Goal: Task Accomplishment & Management: Complete application form

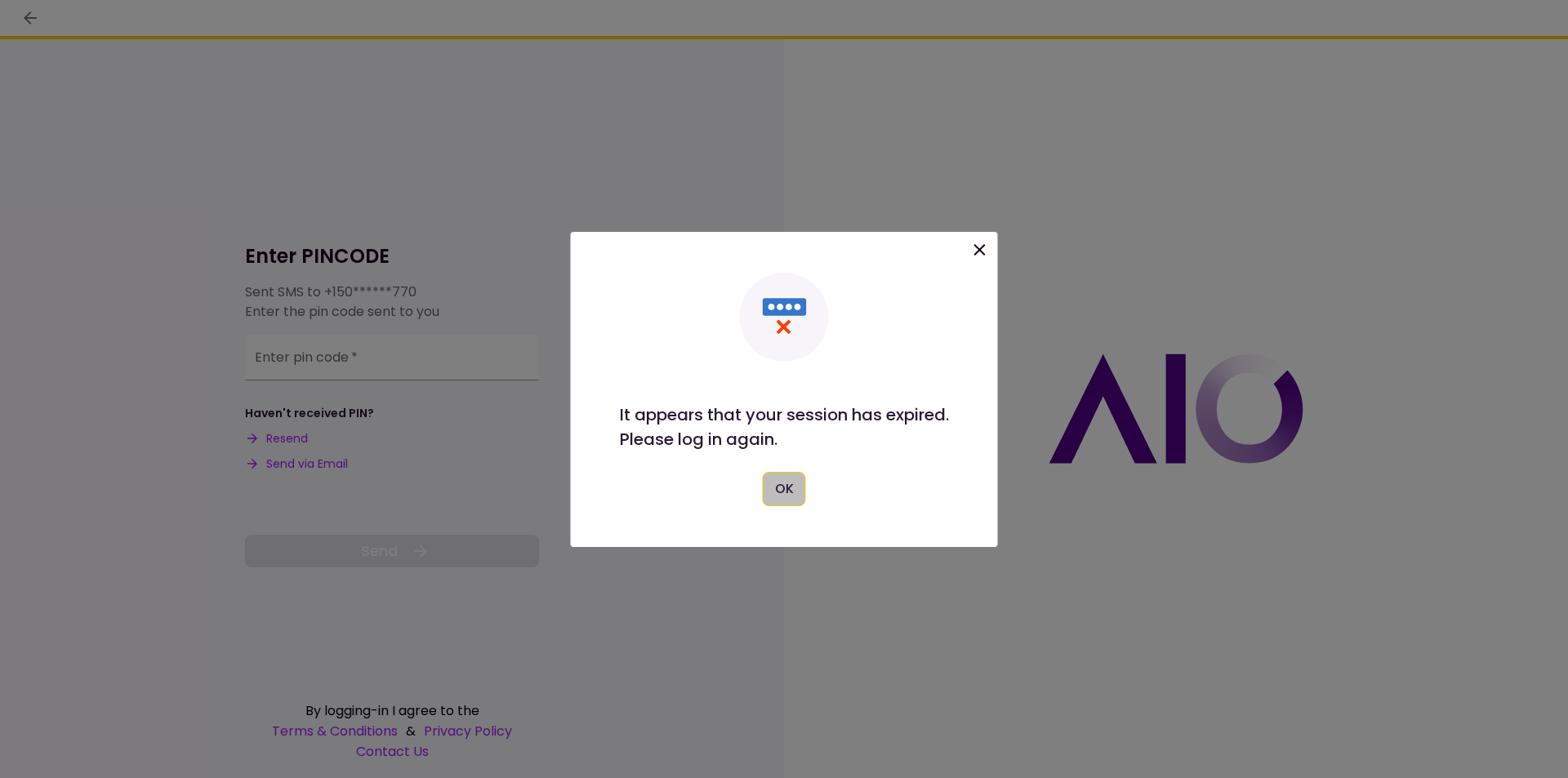
click at [778, 499] on button "OK" at bounding box center [784, 488] width 43 height 34
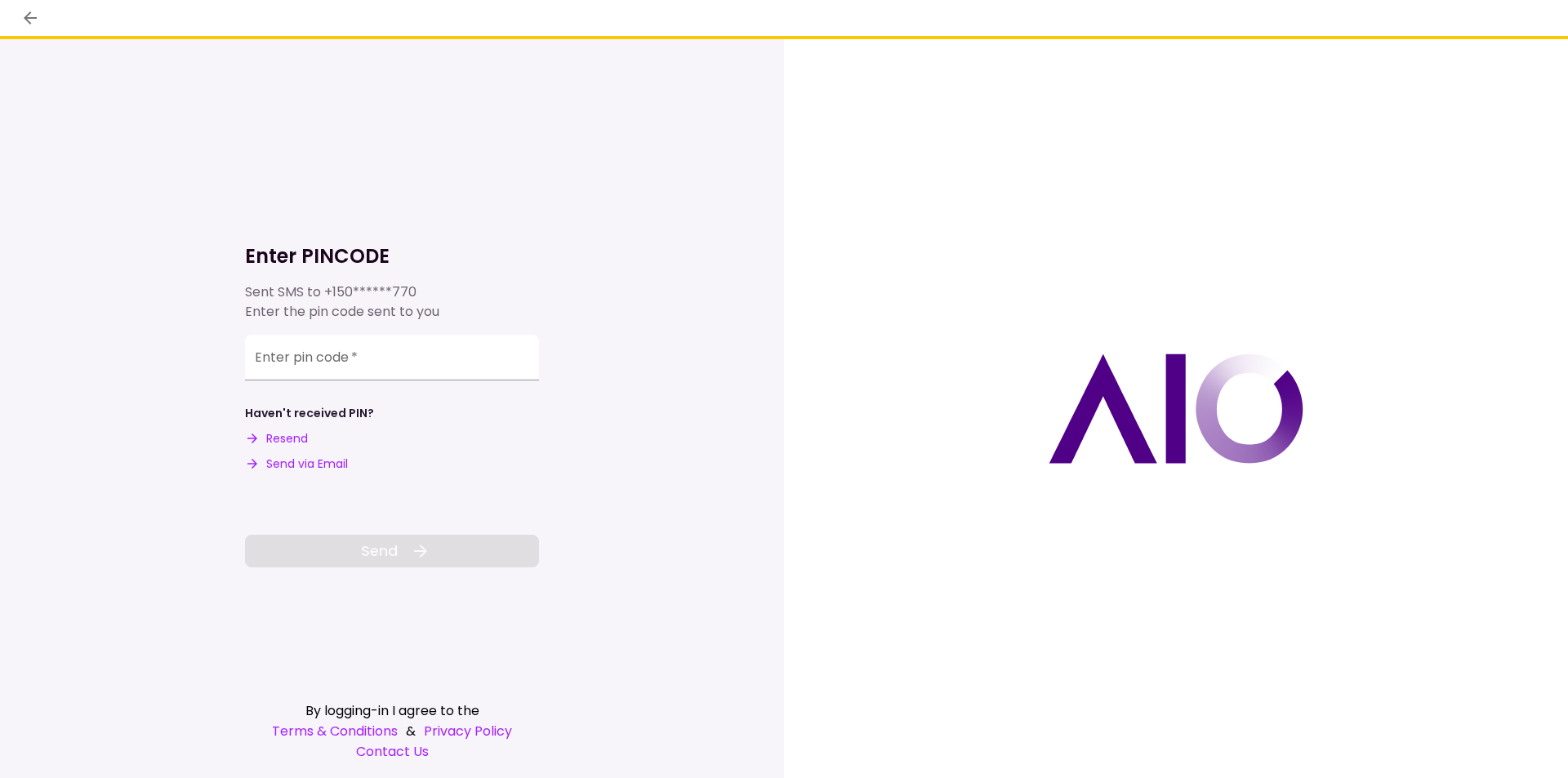
click at [313, 464] on button "Send via Email" at bounding box center [296, 464] width 103 height 17
click at [338, 365] on input "Enter pin code   *" at bounding box center [391, 355] width 294 height 46
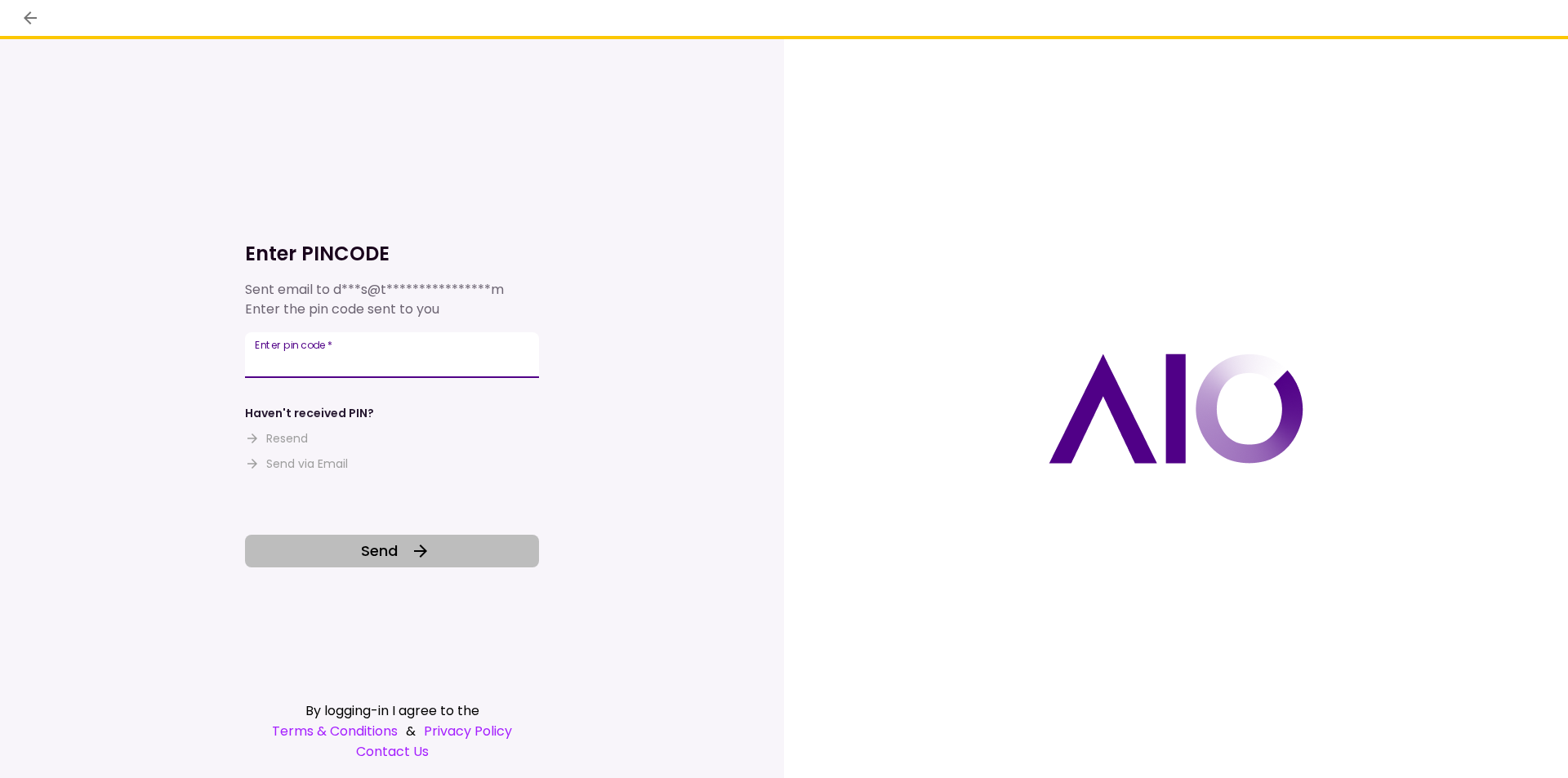
type input "******"
click at [407, 556] on button "Send" at bounding box center [391, 550] width 294 height 32
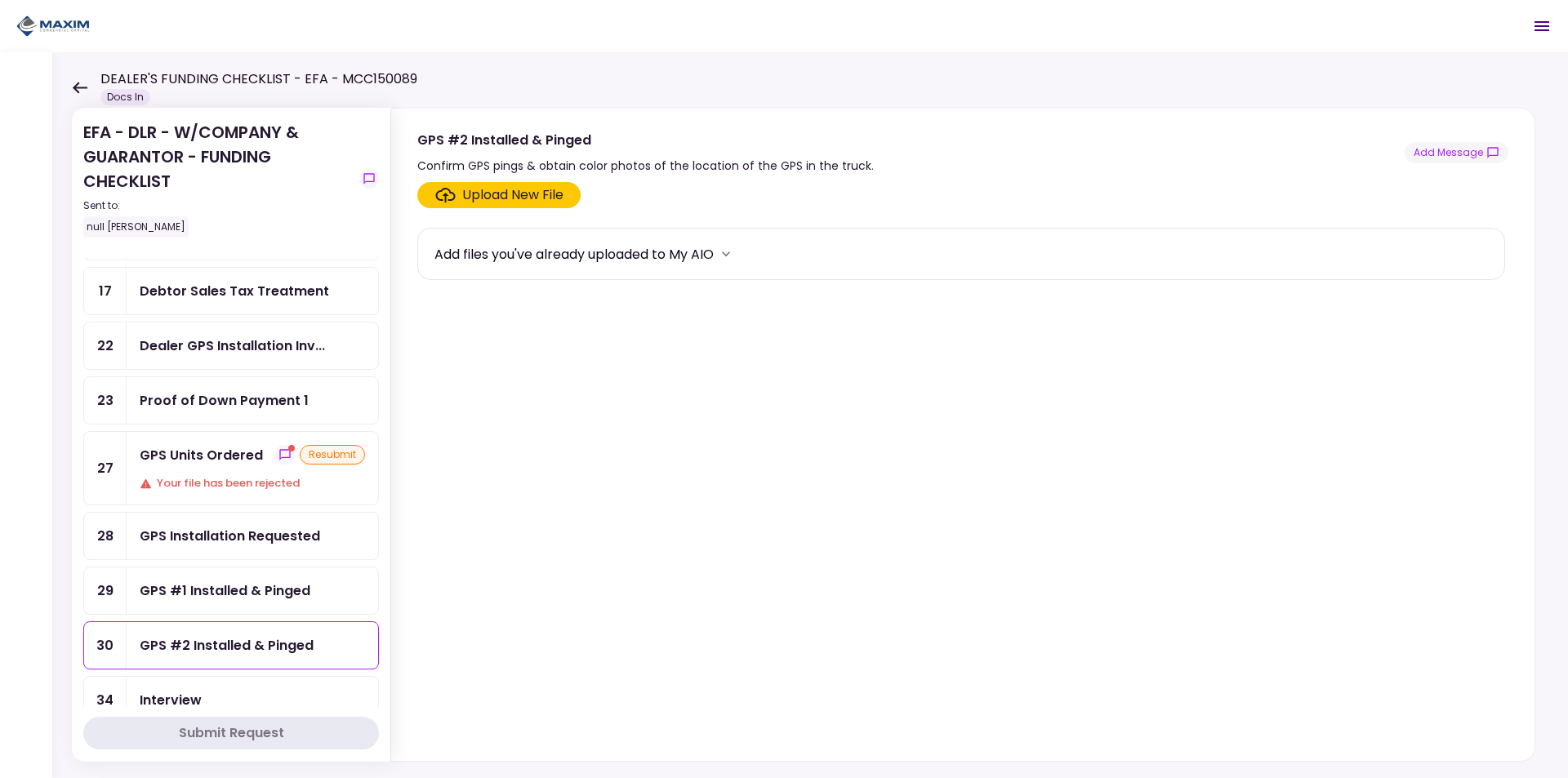
scroll to position [82, 0]
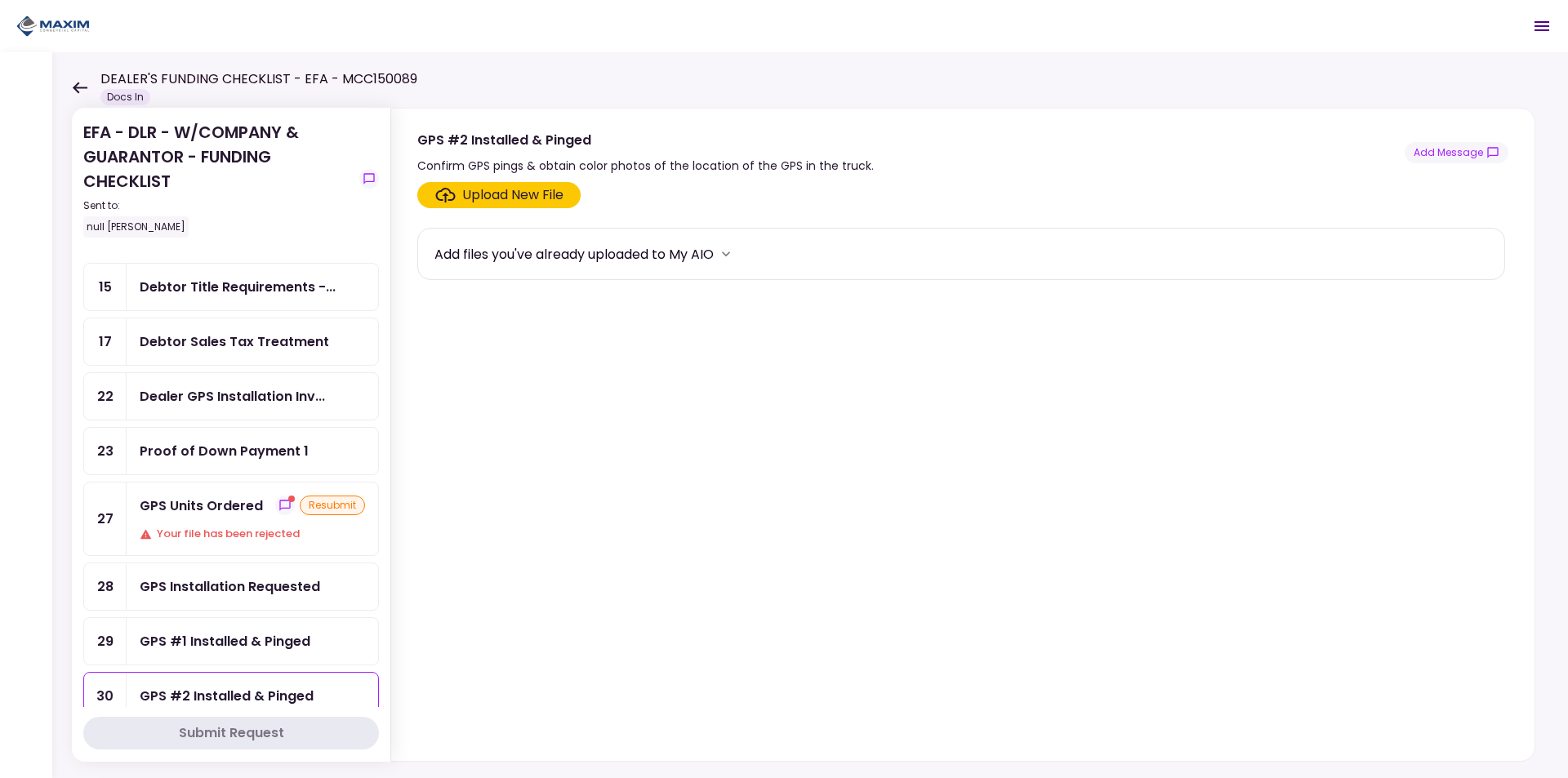
click at [245, 523] on div "GPS Units Ordered resubmit Your file has been rejected" at bounding box center [252, 519] width 252 height 73
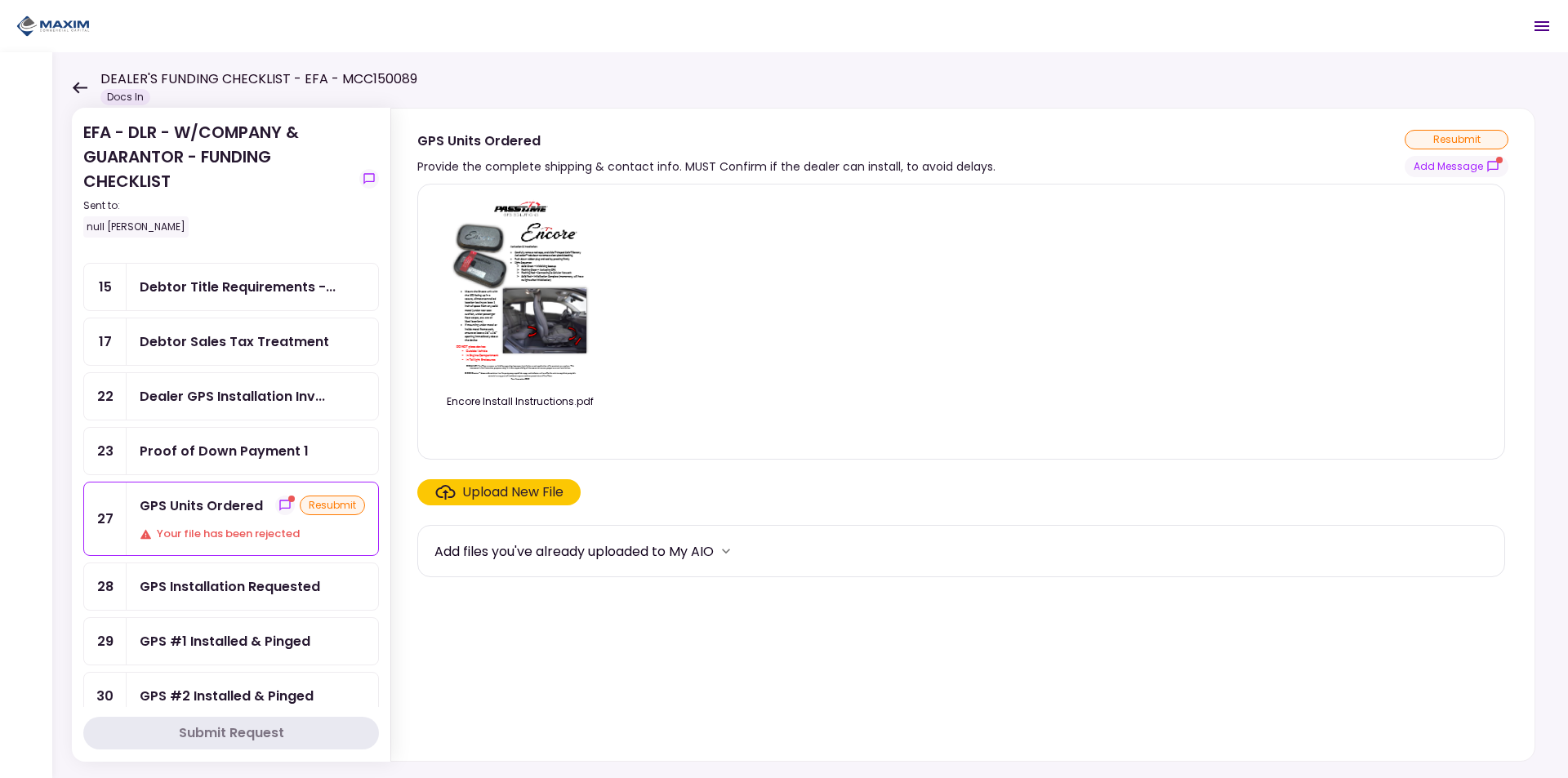
click at [544, 302] on img at bounding box center [520, 291] width 146 height 187
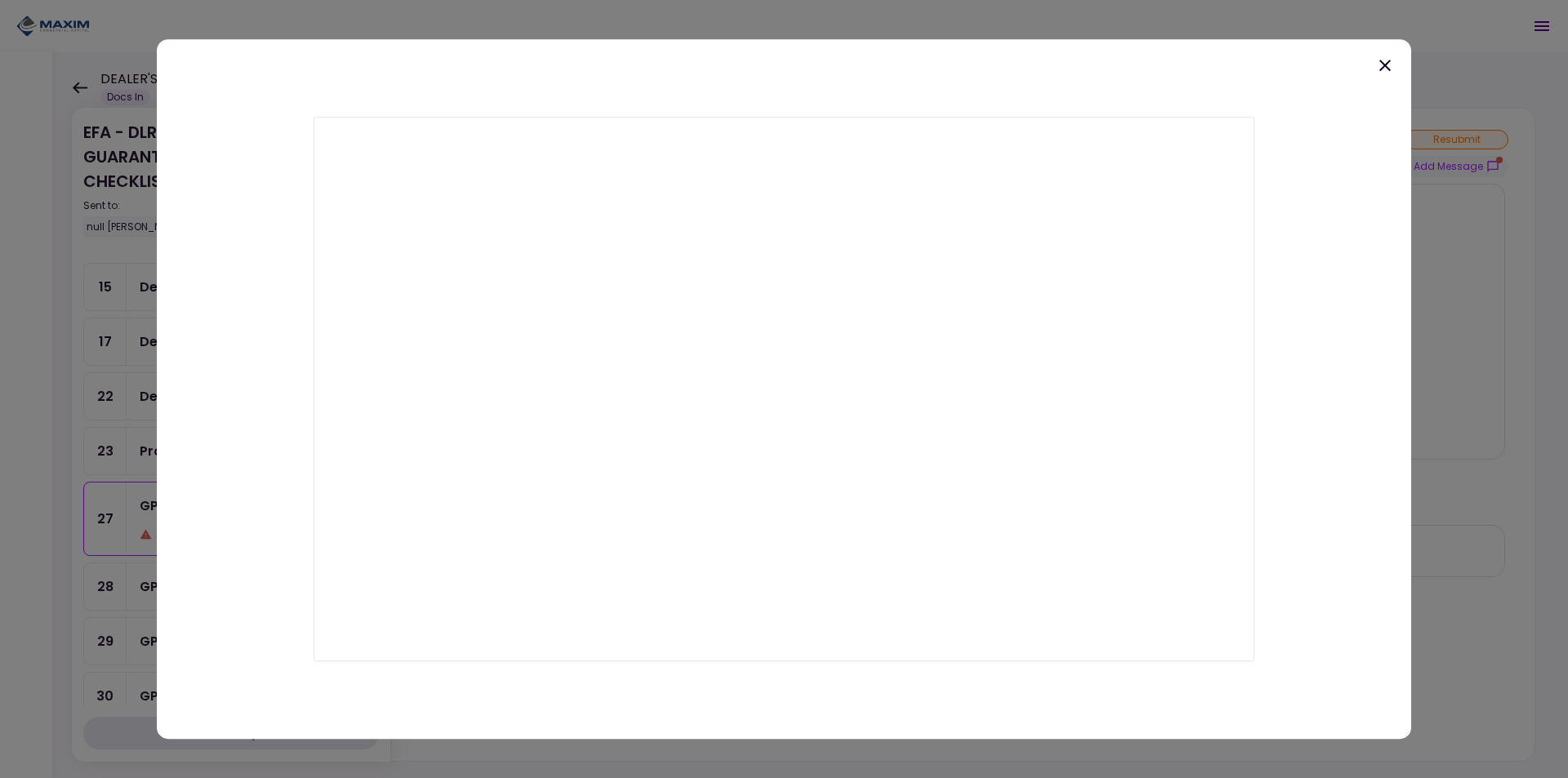
click at [1385, 70] on icon at bounding box center [1385, 65] width 20 height 20
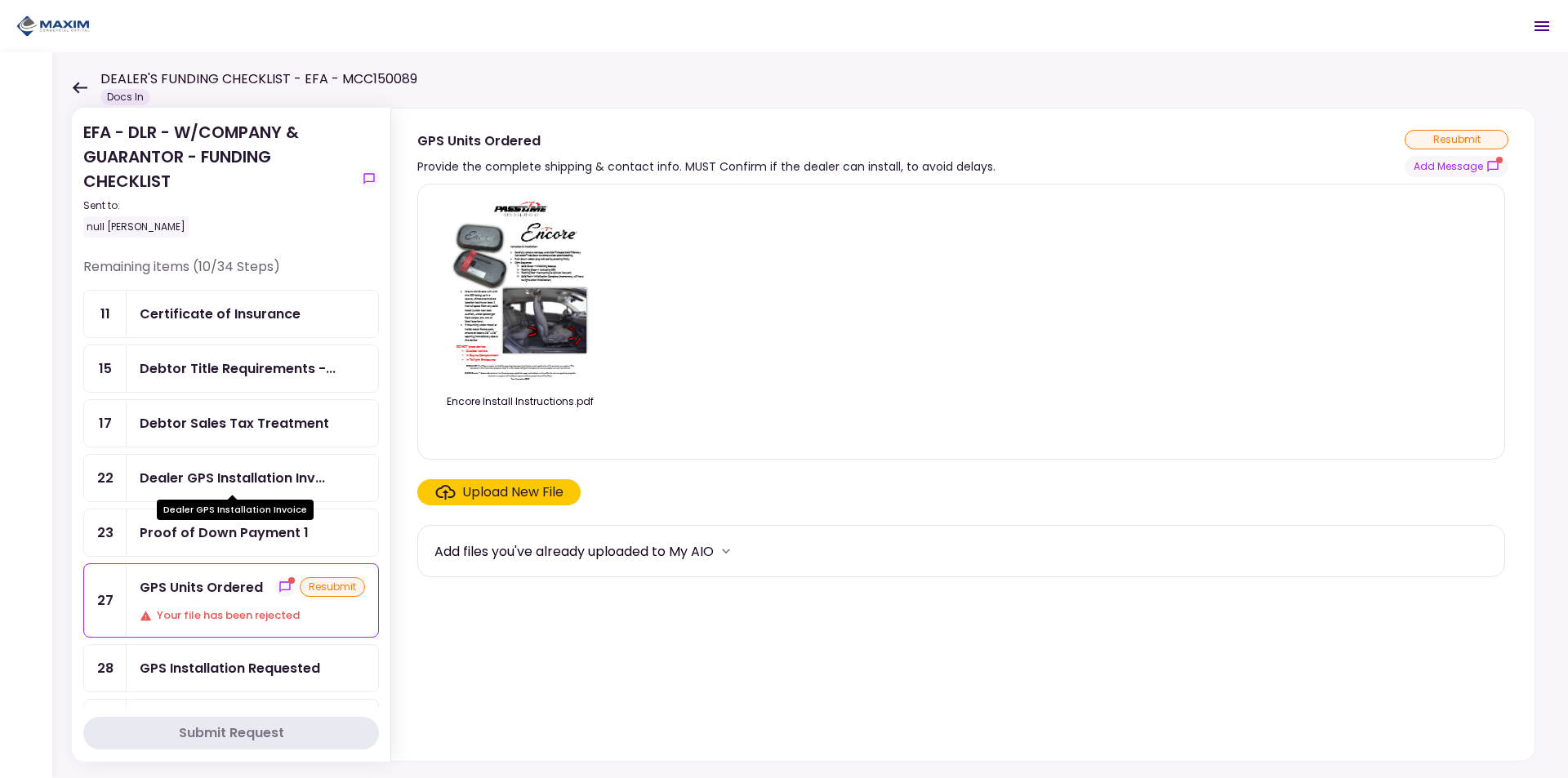
click at [254, 483] on div "Dealer GPS Installation Inv..." at bounding box center [233, 478] width 185 height 21
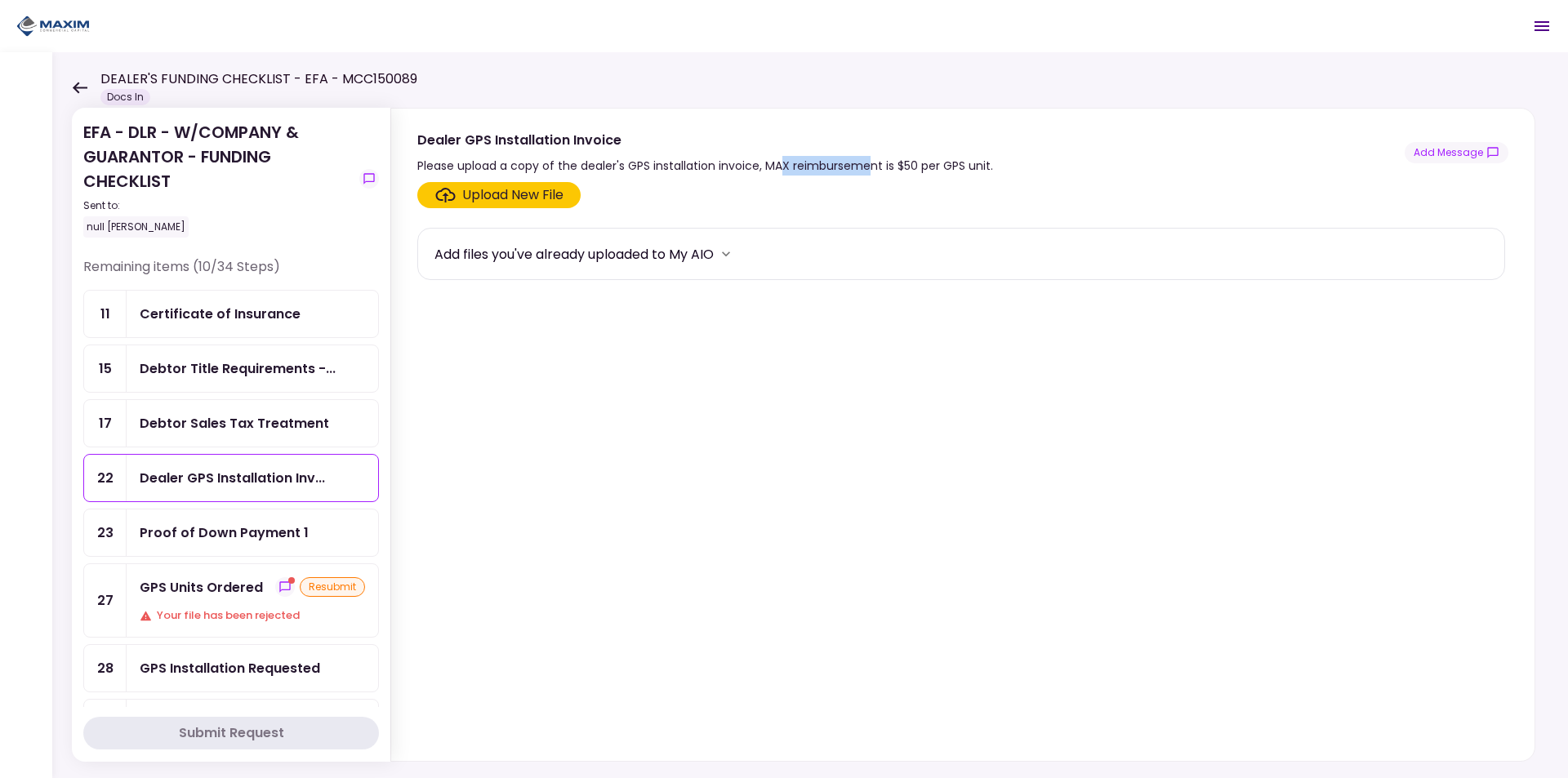
drag, startPoint x: 789, startPoint y: 164, endPoint x: 866, endPoint y: 171, distance: 77.3
click at [866, 171] on div "Please upload a copy of the dealer's GPS installation invoice, MAX reimbursemen…" at bounding box center [705, 166] width 576 height 20
click at [889, 171] on div "Please upload a copy of the dealer's GPS installation invoice, MAX reimbursemen…" at bounding box center [705, 166] width 576 height 20
click at [918, 170] on div "Please upload a copy of the dealer's GPS installation invoice, MAX reimbursemen…" at bounding box center [705, 166] width 576 height 20
drag, startPoint x: 904, startPoint y: 170, endPoint x: 931, endPoint y: 170, distance: 27.0
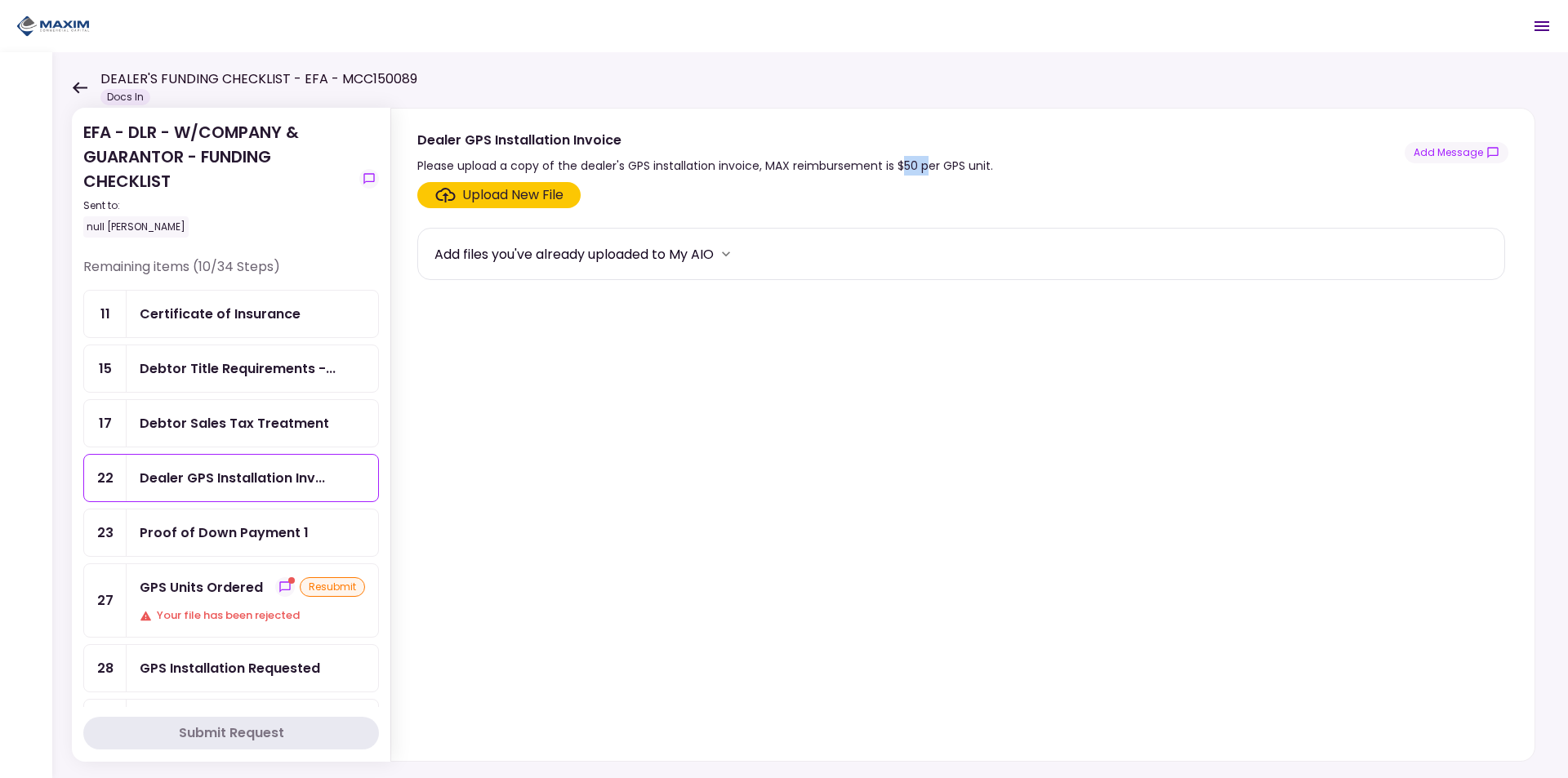
click at [931, 170] on div "Please upload a copy of the dealer's GPS installation invoice, MAX reimbursemen…" at bounding box center [705, 166] width 576 height 20
drag, startPoint x: 947, startPoint y: 169, endPoint x: 970, endPoint y: 168, distance: 23.0
click at [968, 168] on div "Please upload a copy of the dealer's GPS installation invoice, MAX reimbursemen…" at bounding box center [705, 166] width 576 height 20
click at [808, 558] on section "Upload New File Add files you've already uploaded to My AIO" at bounding box center [962, 468] width 1091 height 573
click at [731, 250] on icon "more" at bounding box center [726, 254] width 17 height 17
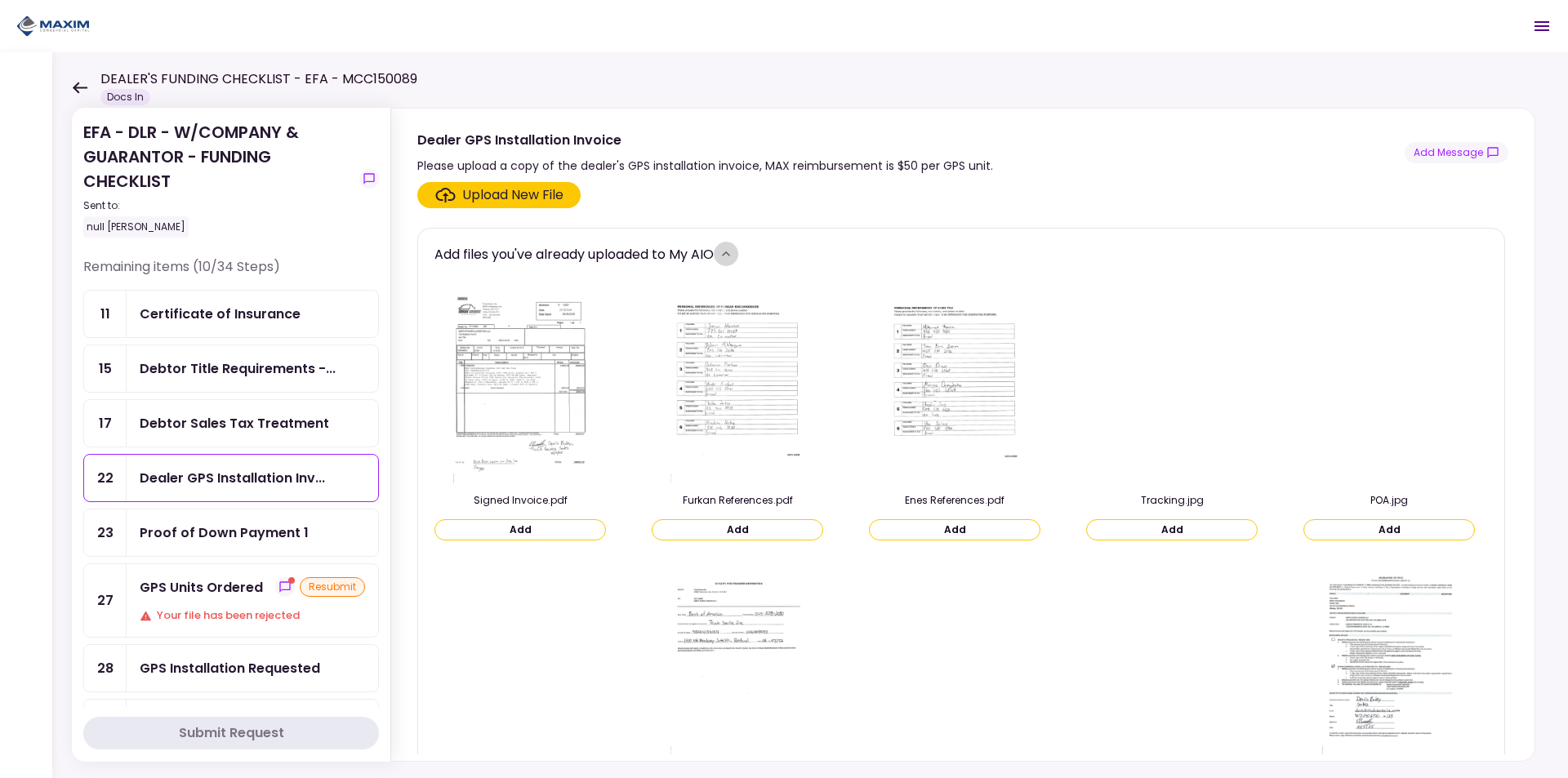
click at [731, 250] on icon "more" at bounding box center [726, 254] width 17 height 17
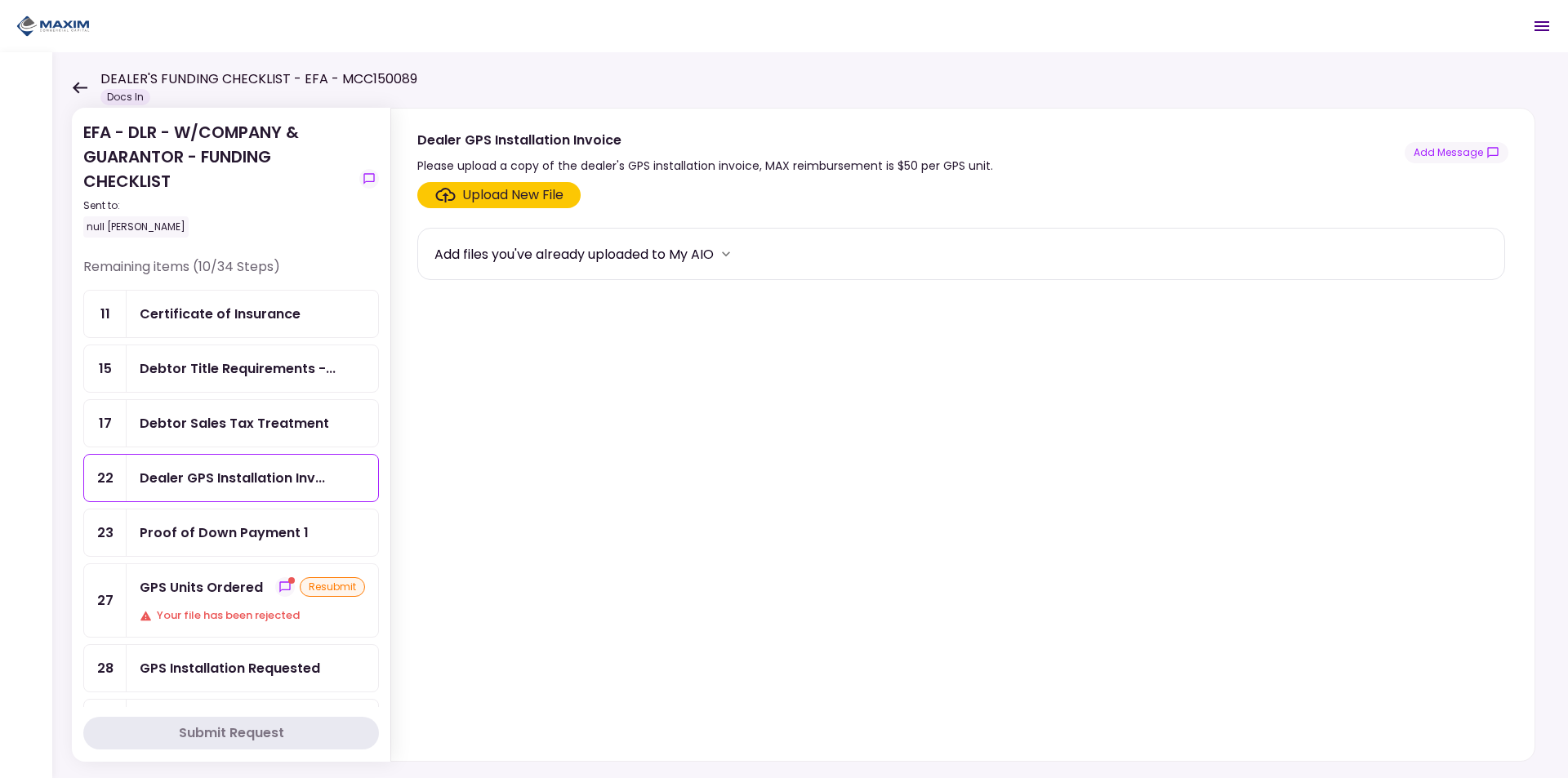
click at [282, 537] on div "Proof of Down Payment 1" at bounding box center [224, 533] width 169 height 21
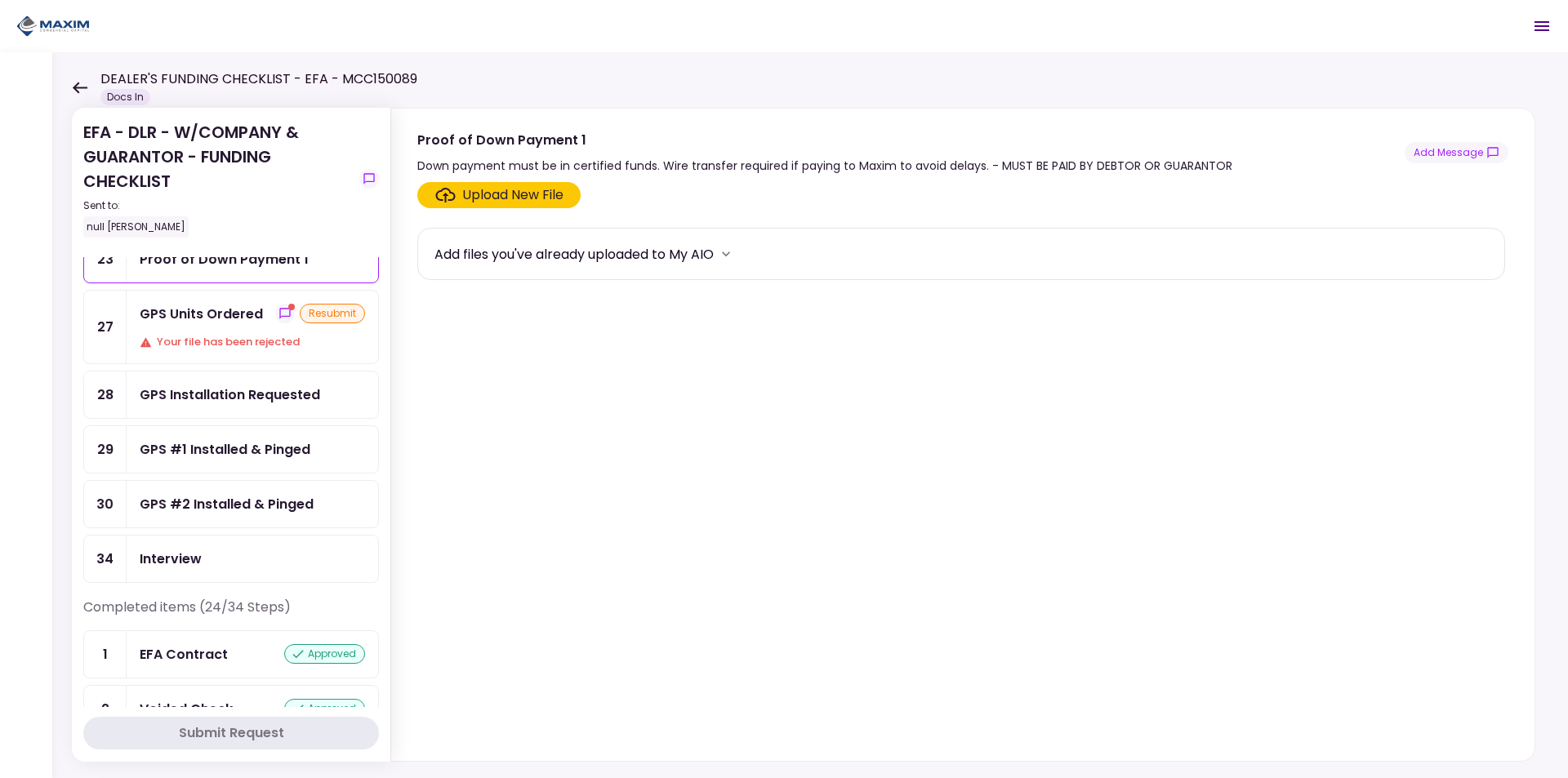
scroll to position [245, 0]
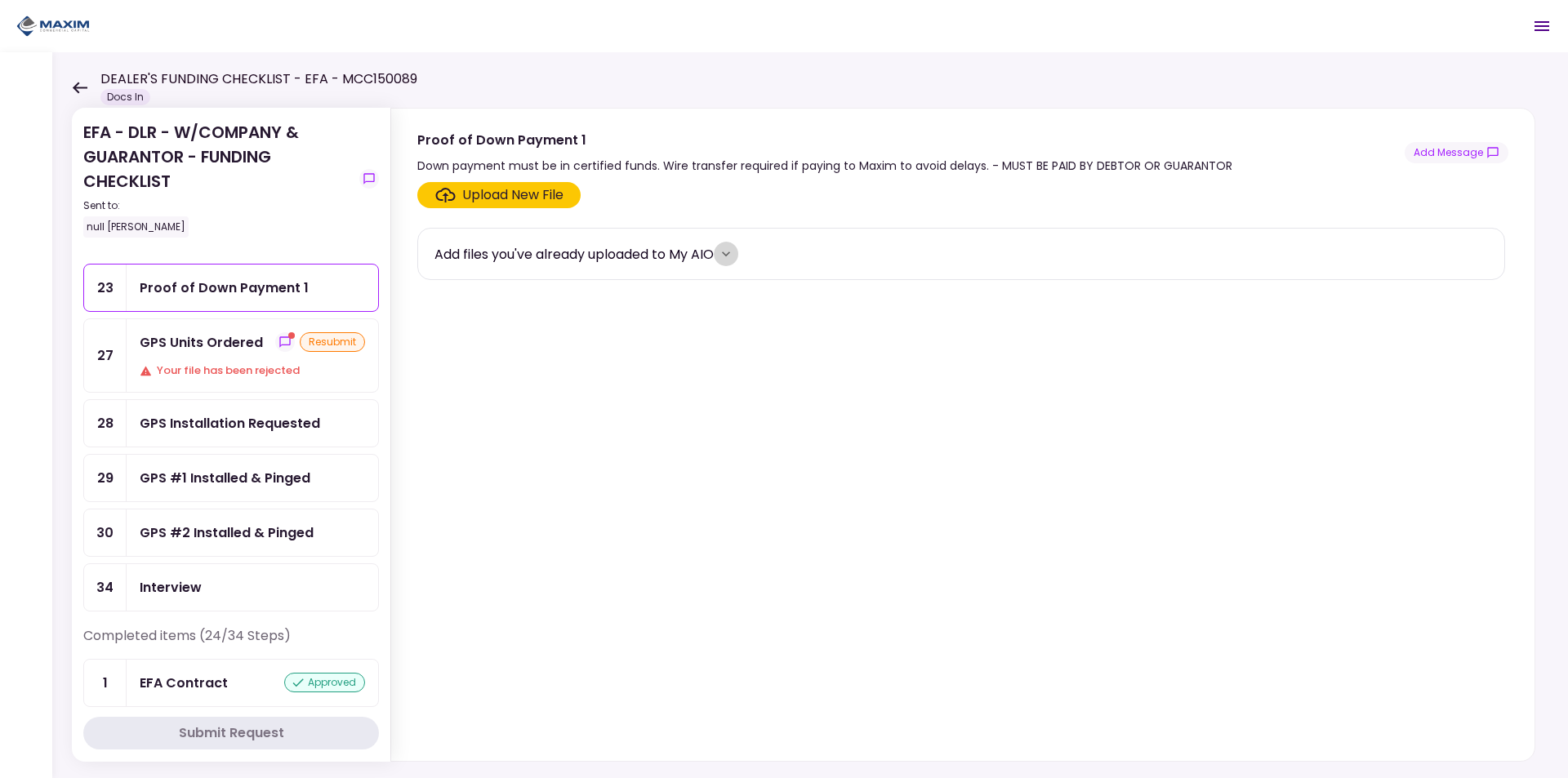
click at [729, 256] on icon "more" at bounding box center [726, 254] width 17 height 17
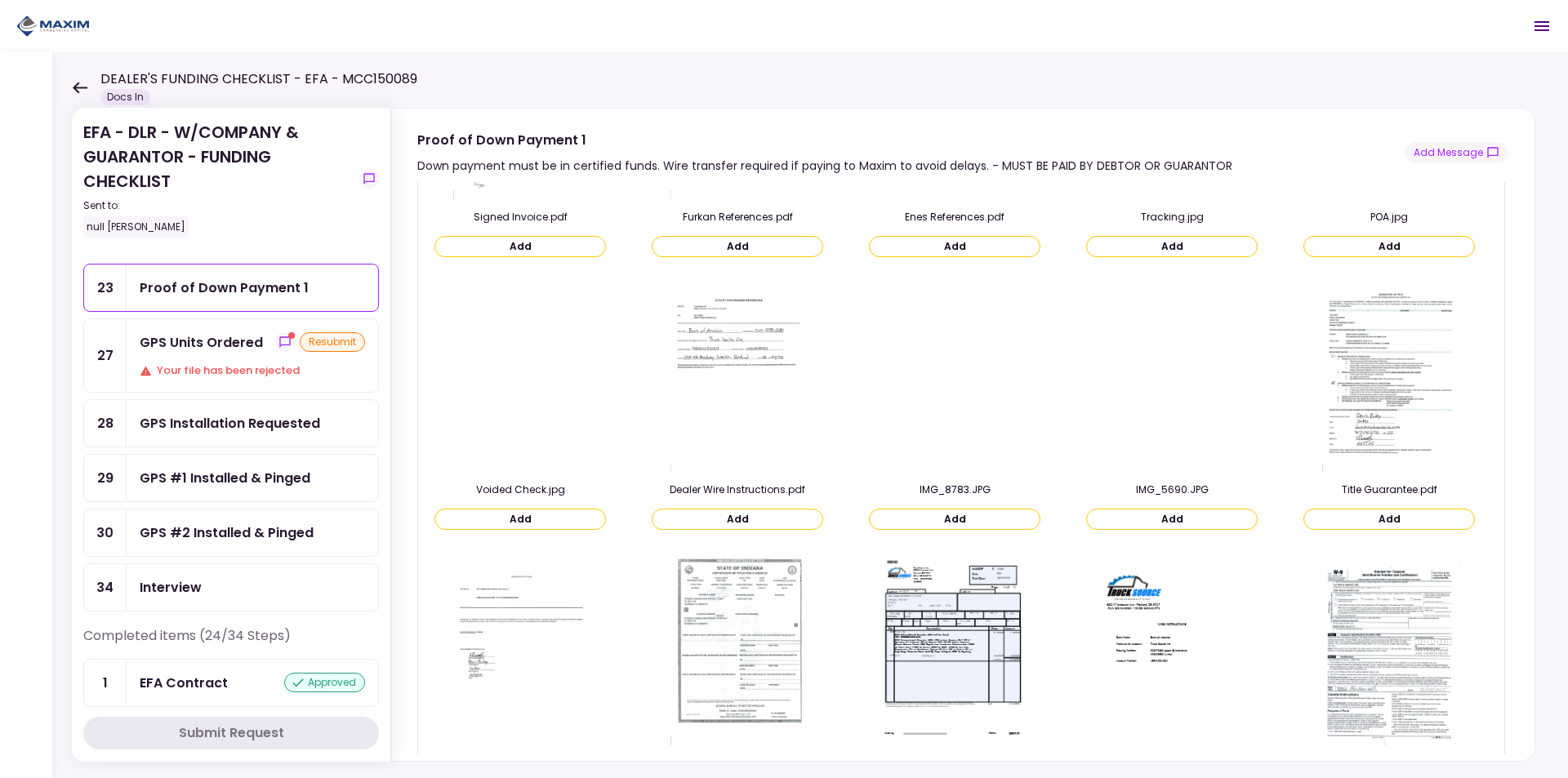
scroll to position [345, 0]
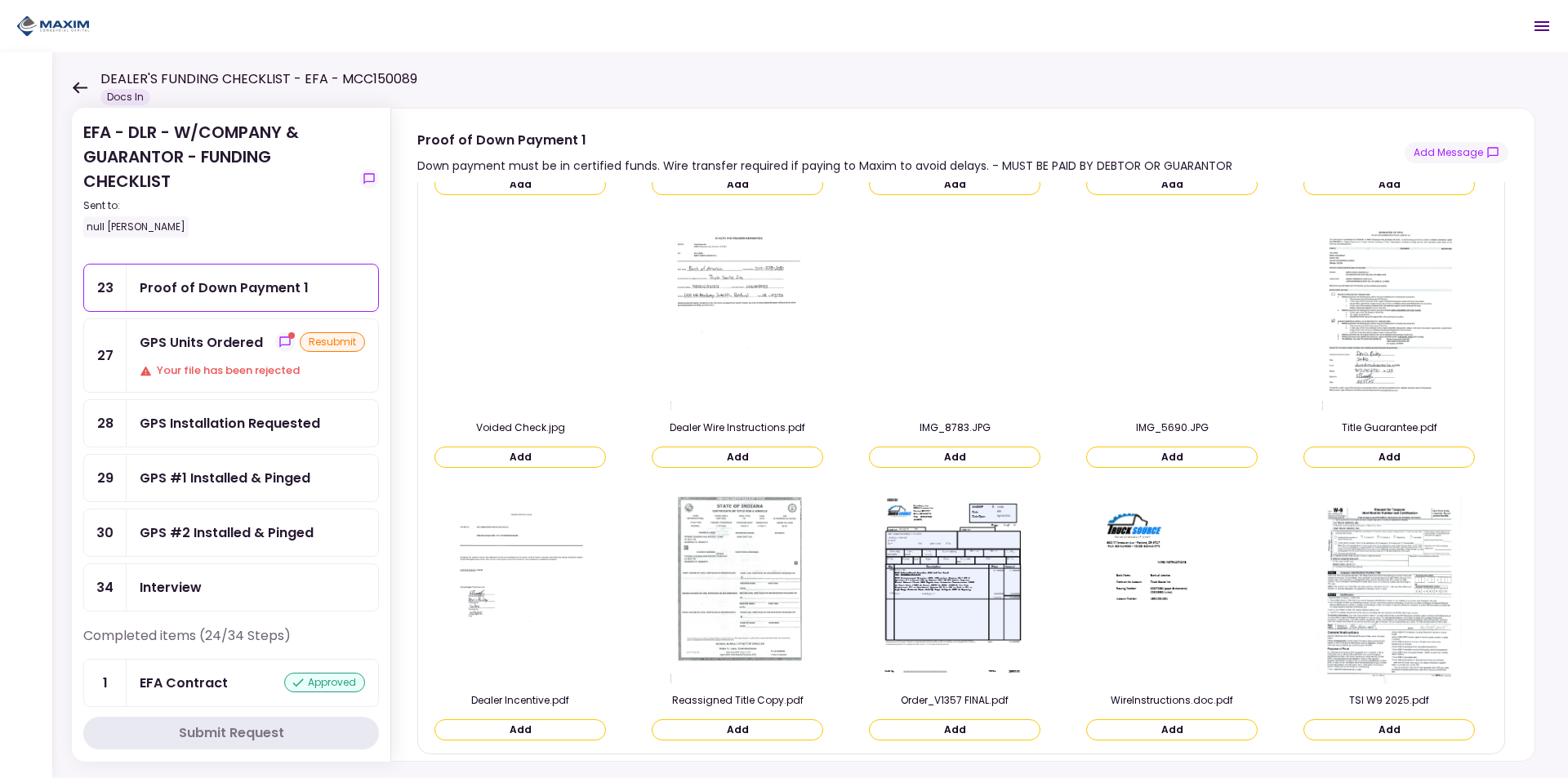
click at [734, 584] on img at bounding box center [736, 589] width 133 height 188
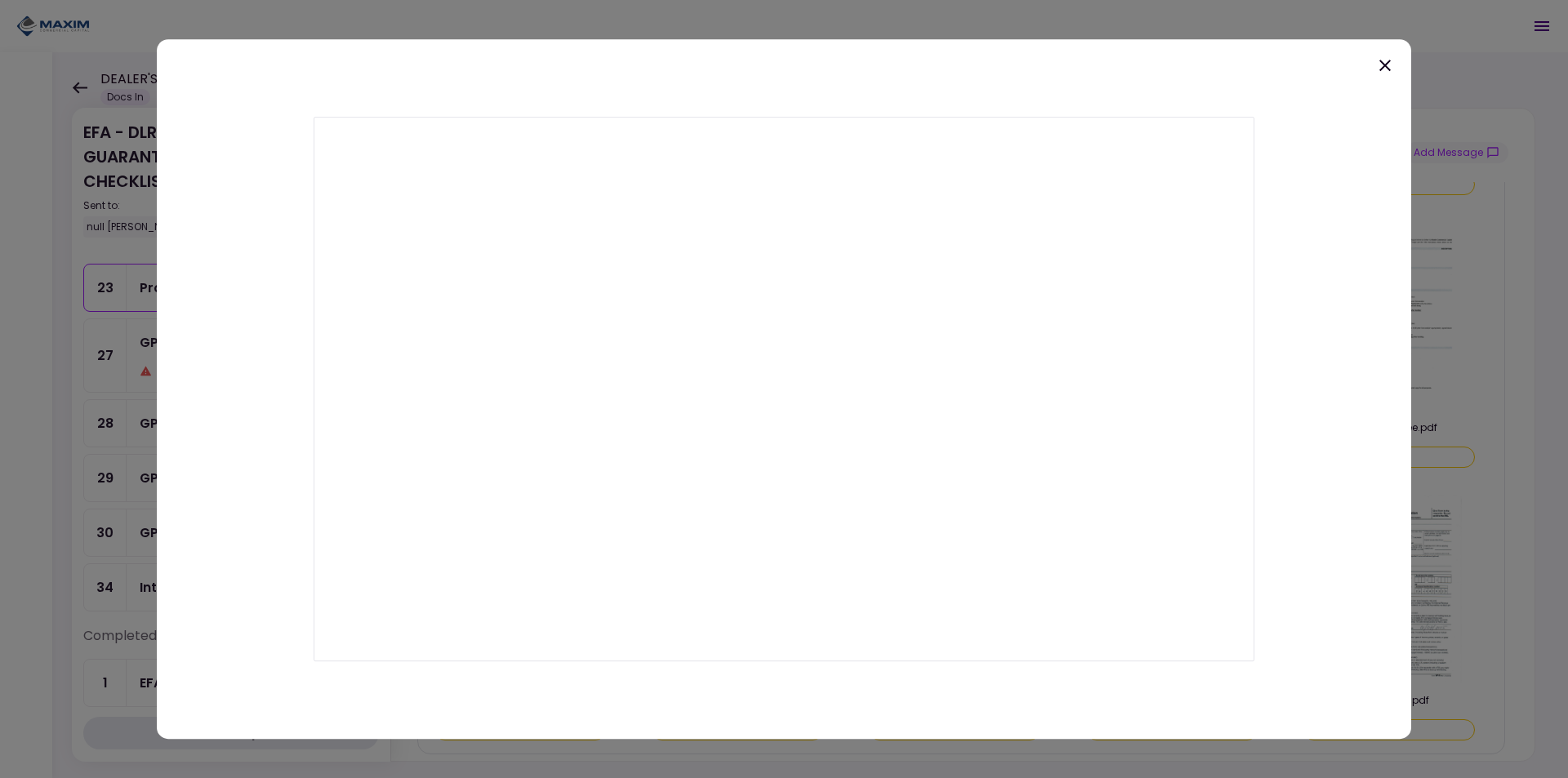
click at [1382, 65] on icon at bounding box center [1385, 65] width 20 height 20
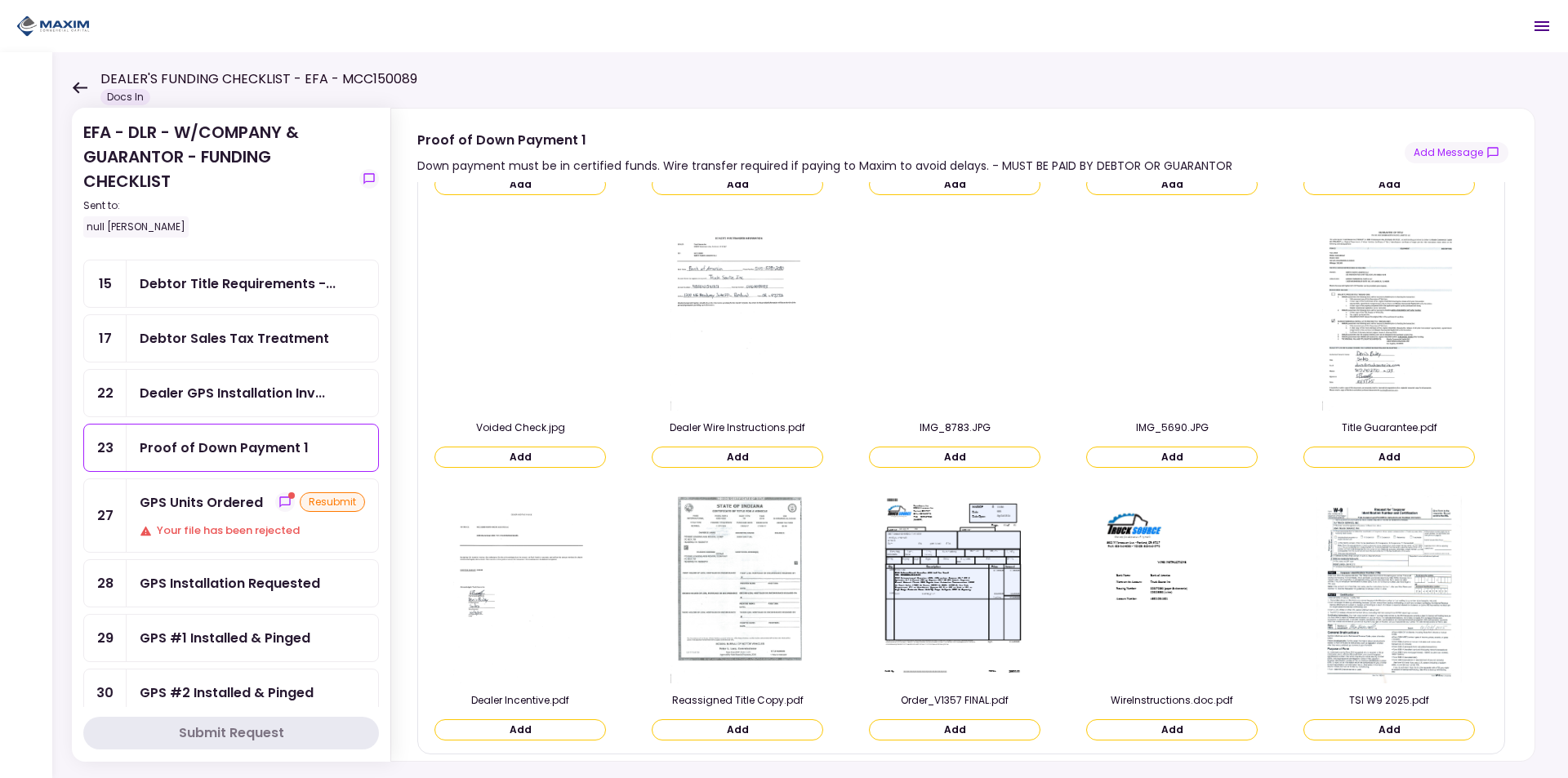
scroll to position [0, 0]
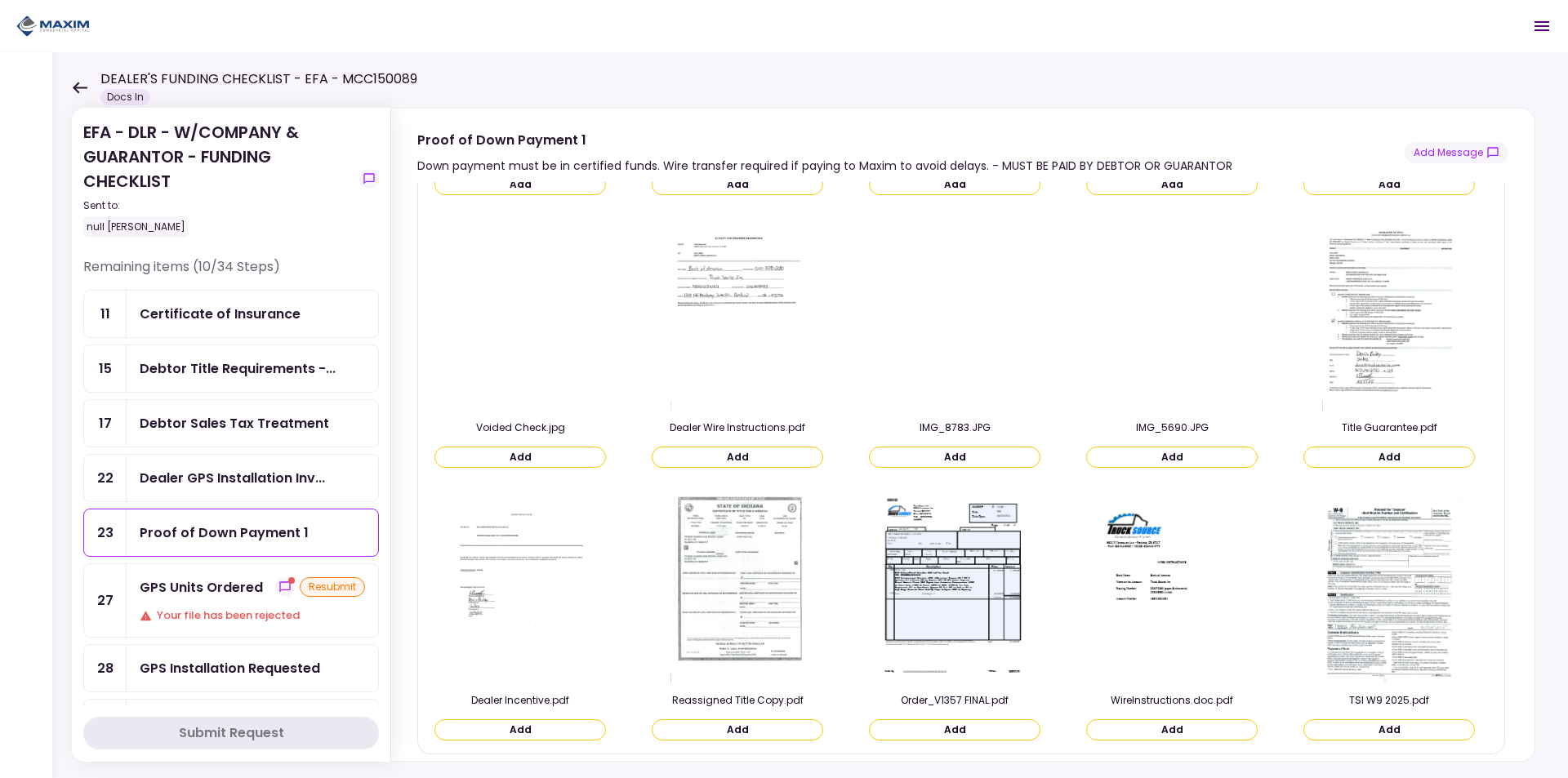
click at [221, 320] on div "Certificate of Insurance" at bounding box center [220, 314] width 161 height 21
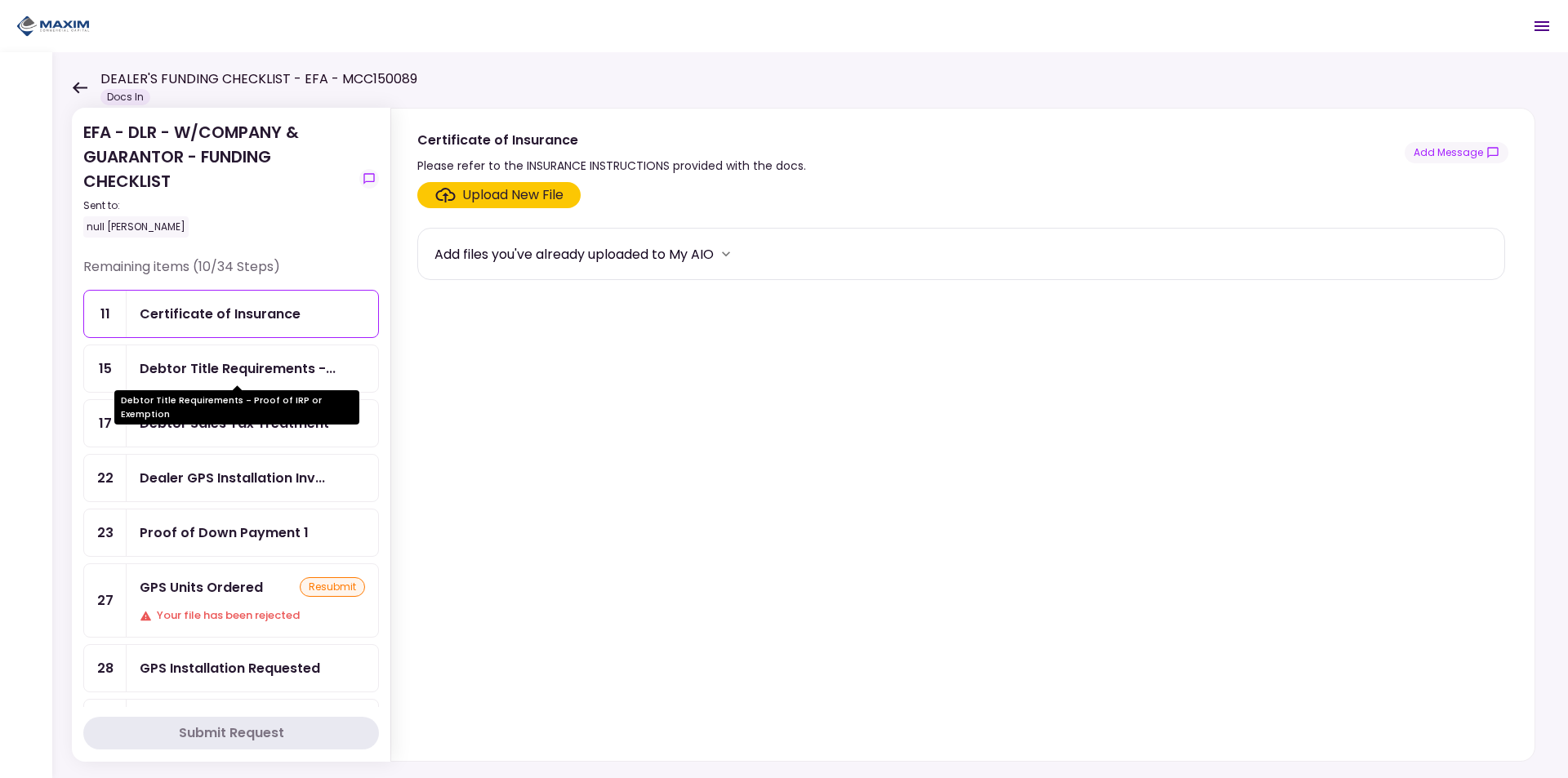
click at [232, 358] on div "Debtor Title Requirements -..." at bounding box center [237, 368] width 196 height 21
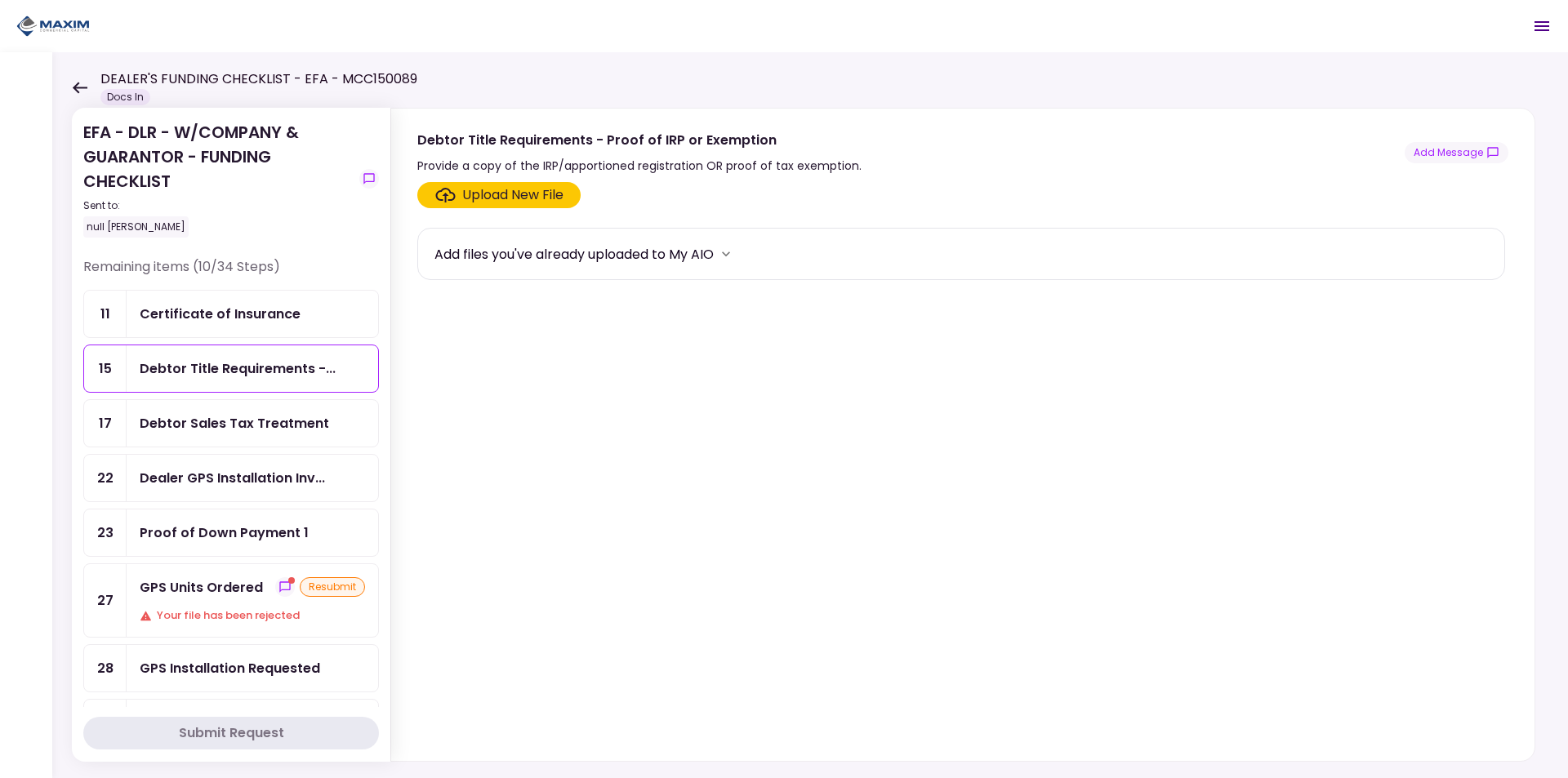
click at [235, 432] on div "Debtor Sales Tax Treatment" at bounding box center [234, 423] width 189 height 21
click at [258, 478] on div "Dealer GPS Installation Inv..." at bounding box center [233, 478] width 185 height 21
click at [482, 199] on div "Upload New File" at bounding box center [513, 195] width 101 height 20
click at [0, 0] on input "Upload New File" at bounding box center [0, 0] width 0 height 0
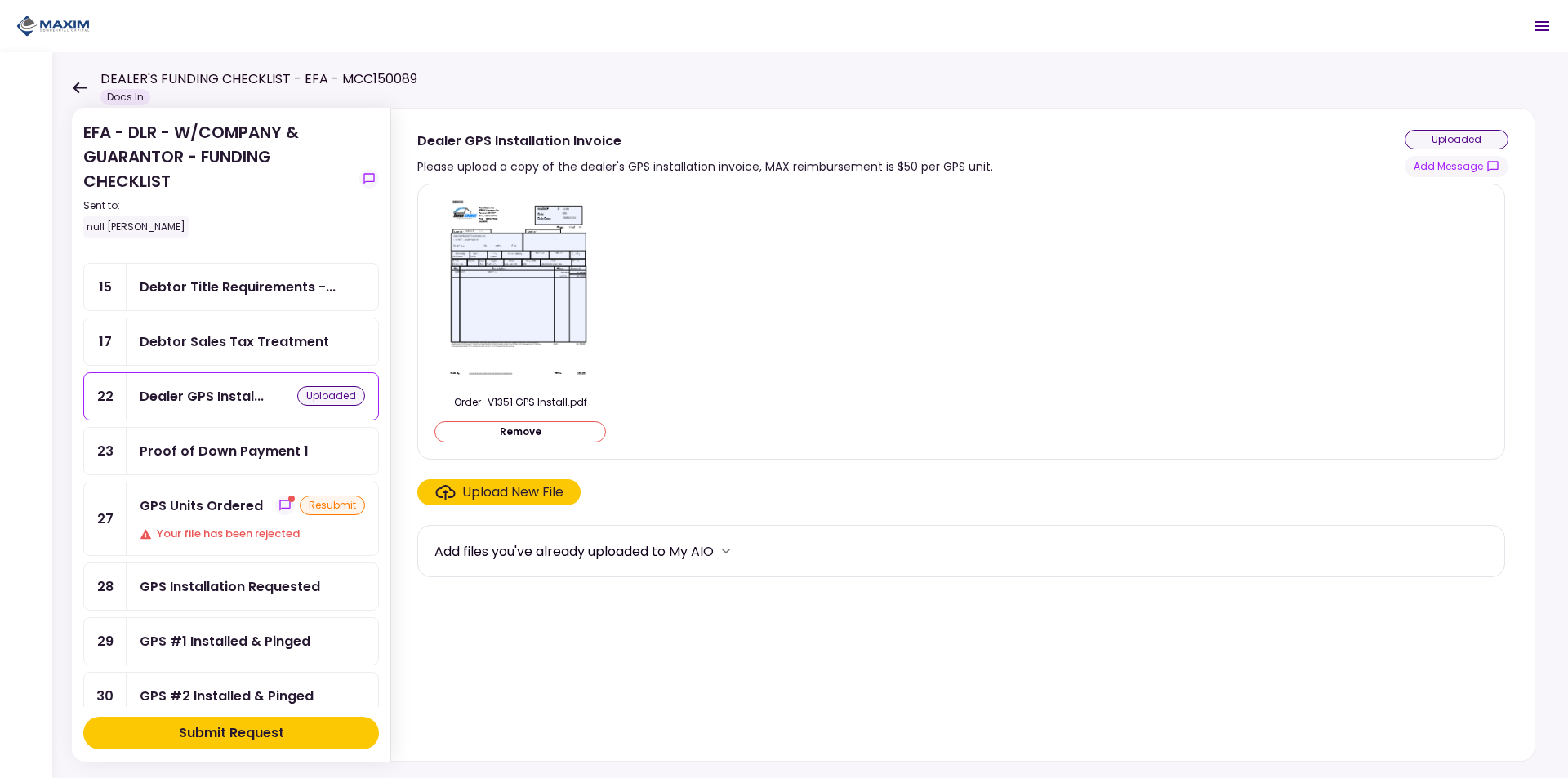
scroll to position [163, 0]
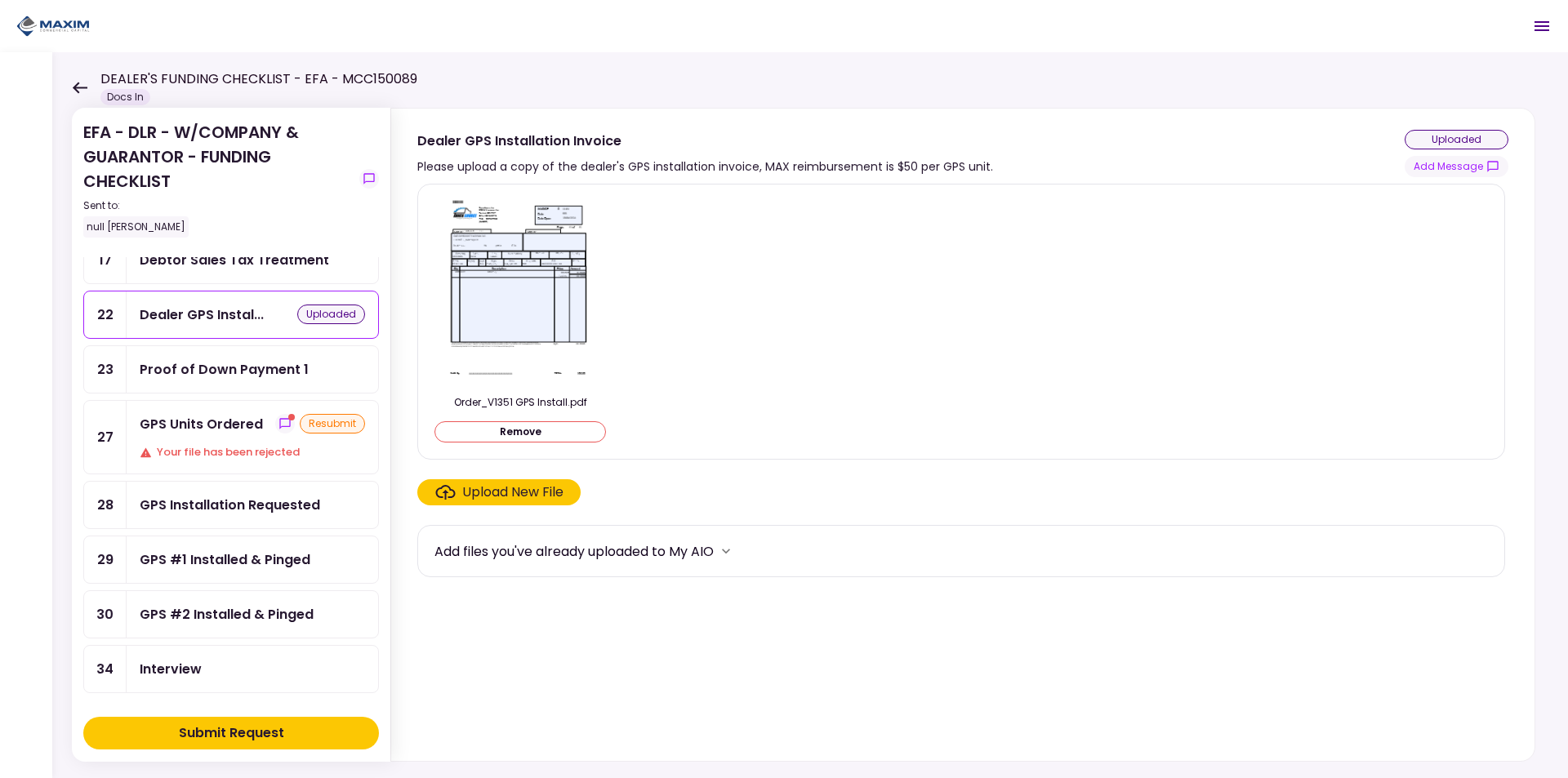
click at [294, 375] on div "Proof of Down Payment 1" at bounding box center [224, 369] width 169 height 21
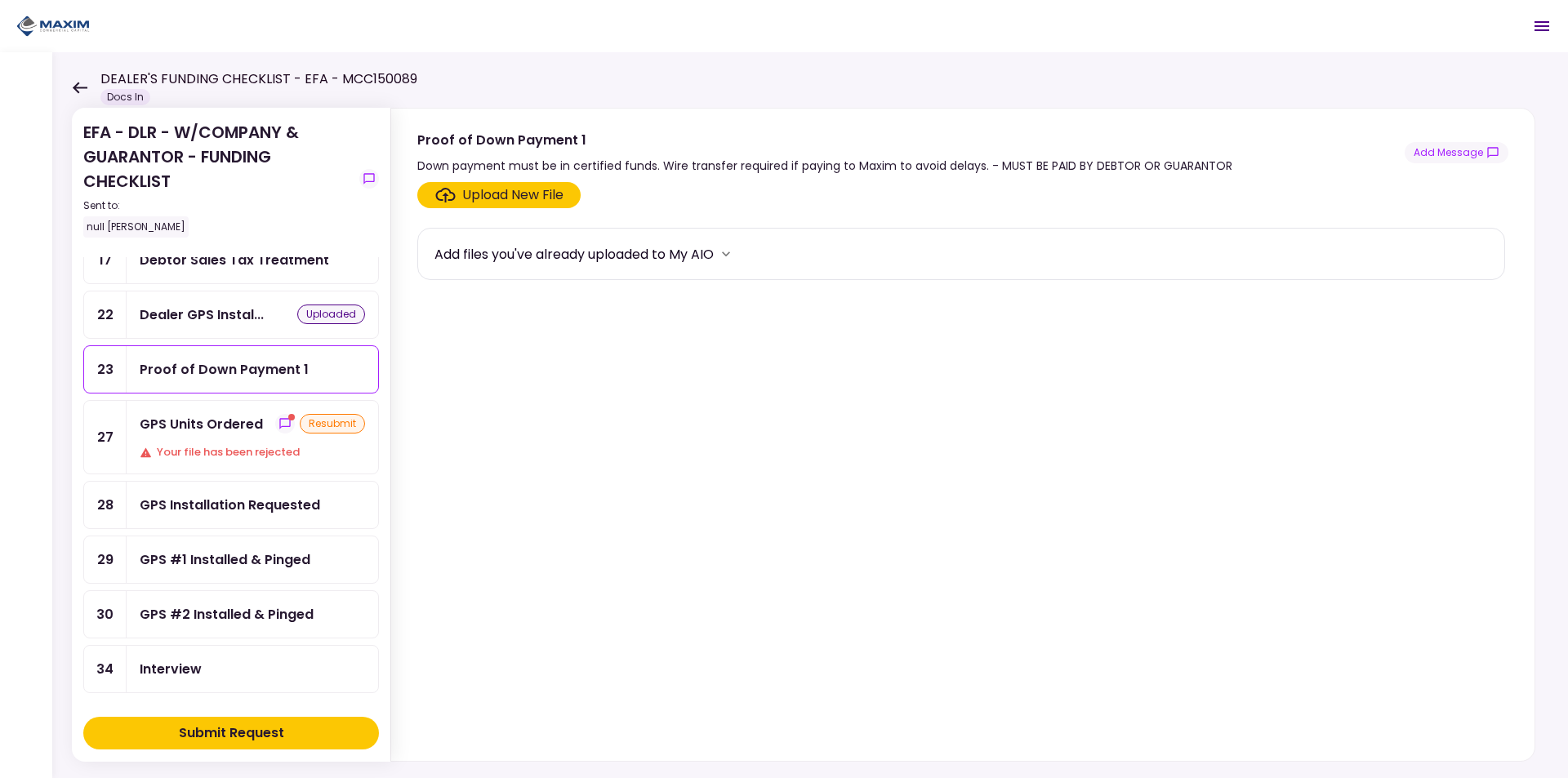
scroll to position [245, 0]
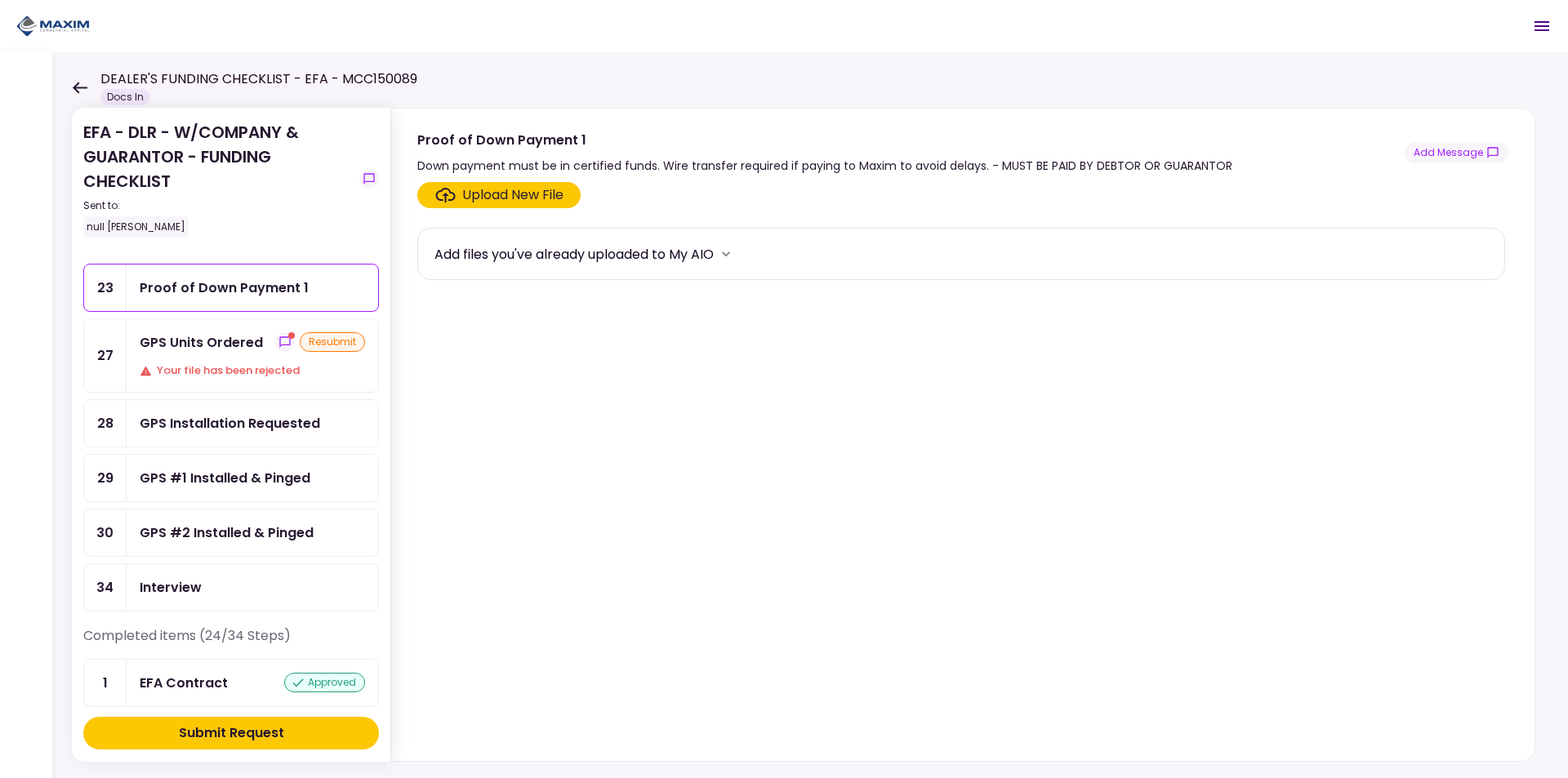
click at [251, 365] on div "Your file has been rejected" at bounding box center [252, 371] width 225 height 17
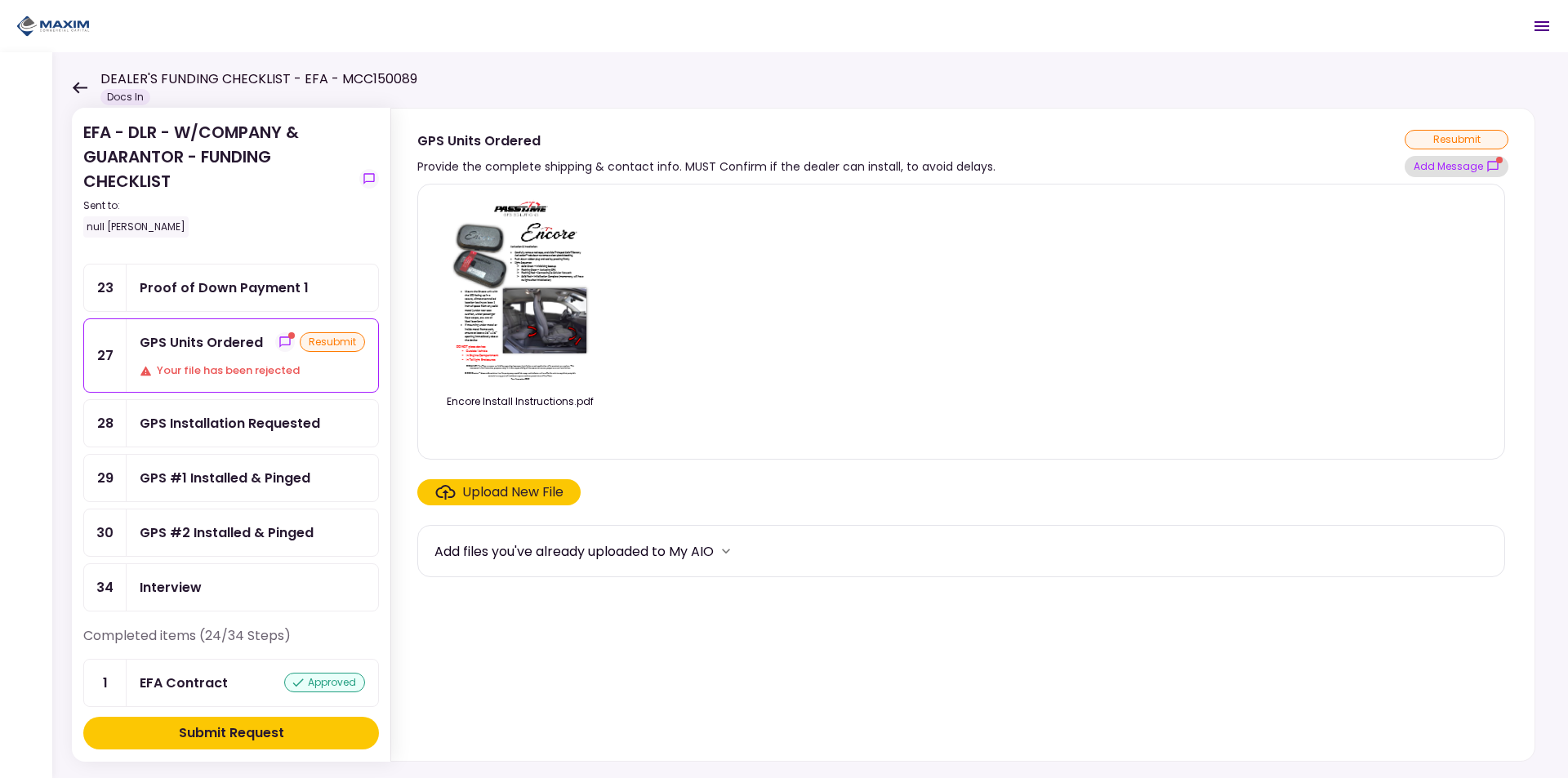
click at [1465, 167] on button "Add Message" at bounding box center [1455, 166] width 103 height 22
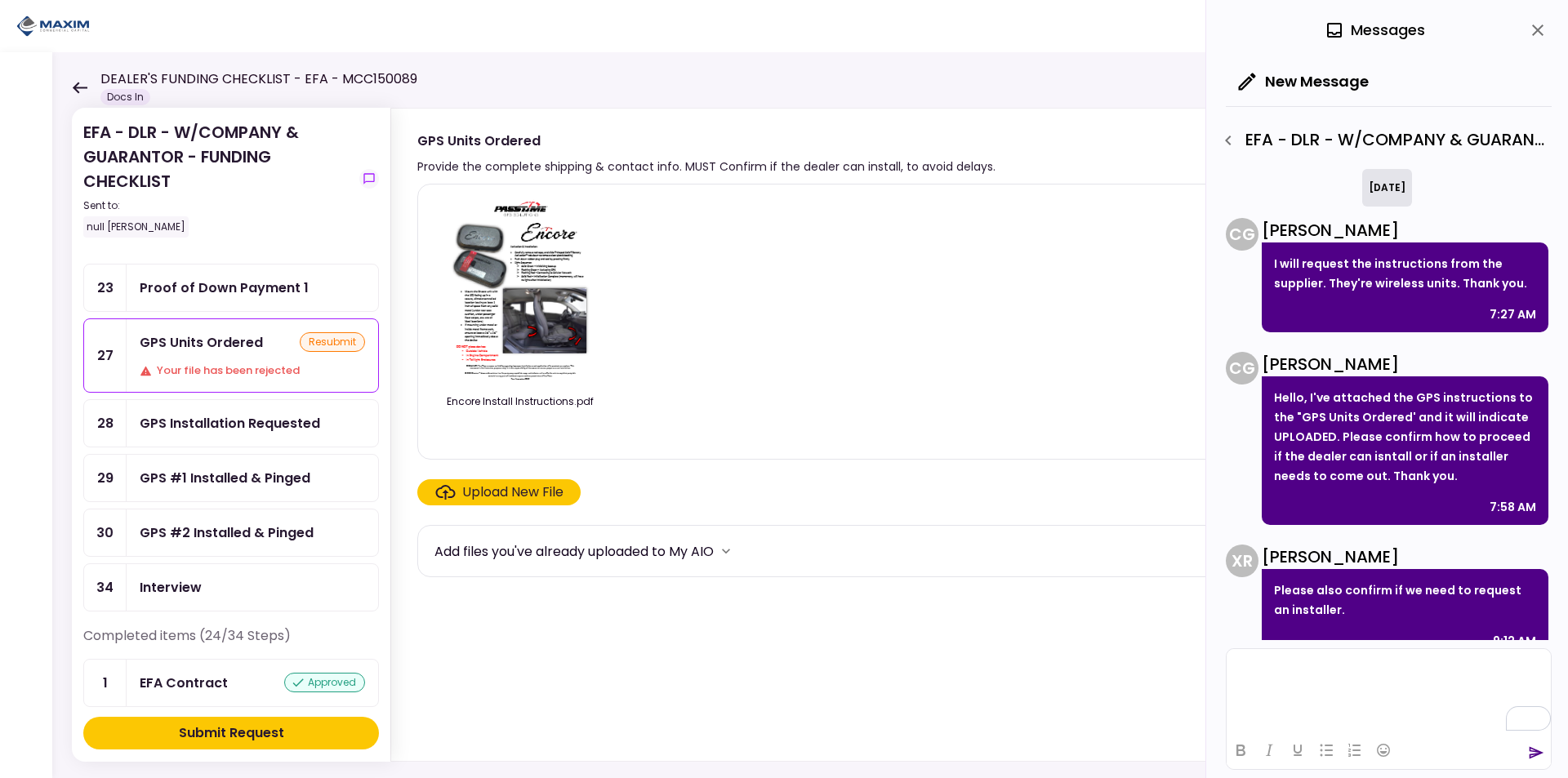
scroll to position [537, 0]
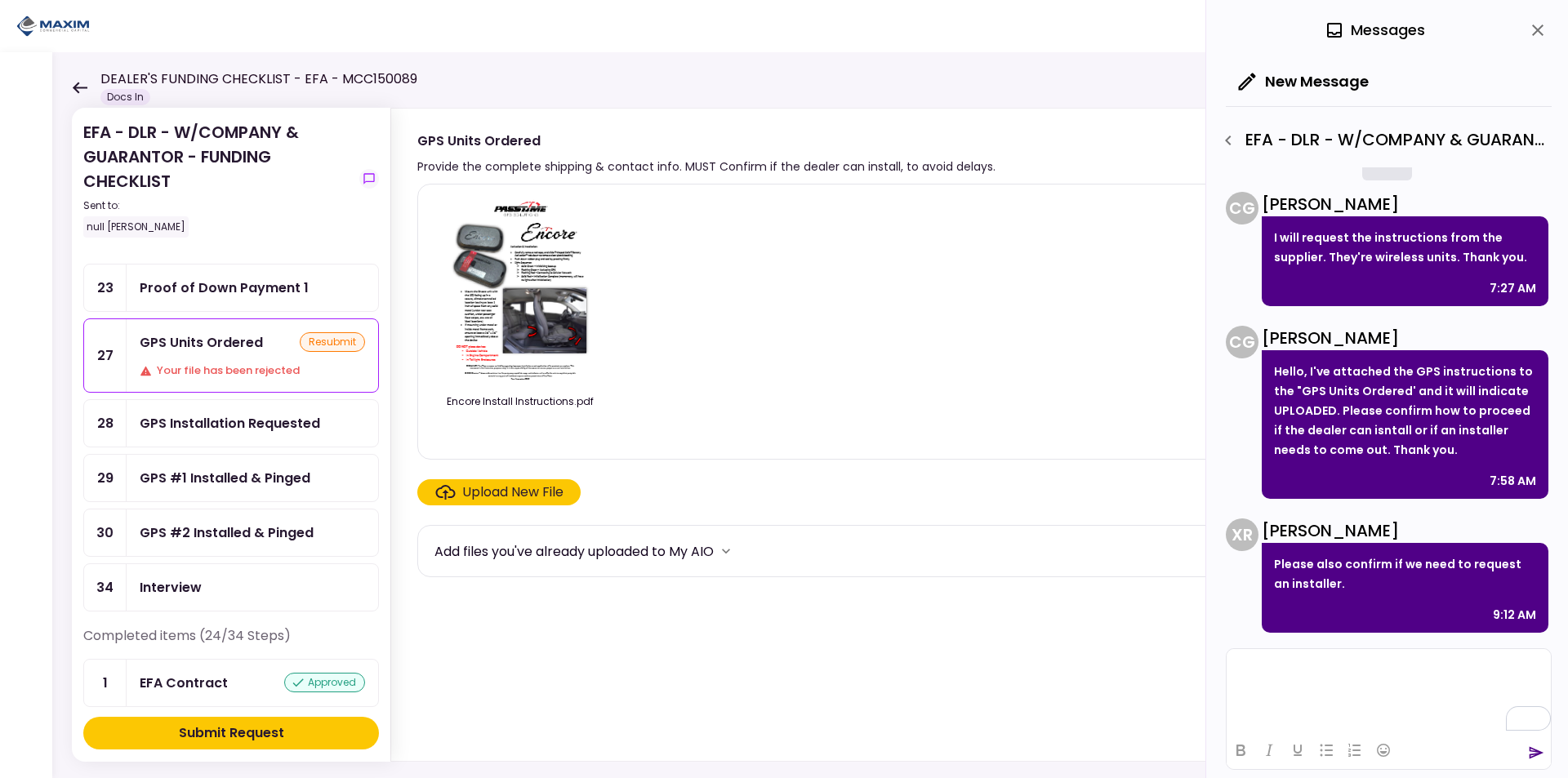
click at [1293, 669] on p "To enrich screen reader interactions, please activate Accessibility in Grammarl…" at bounding box center [1388, 669] width 309 height 14
click at [1530, 745] on icon "send" at bounding box center [1536, 753] width 17 height 17
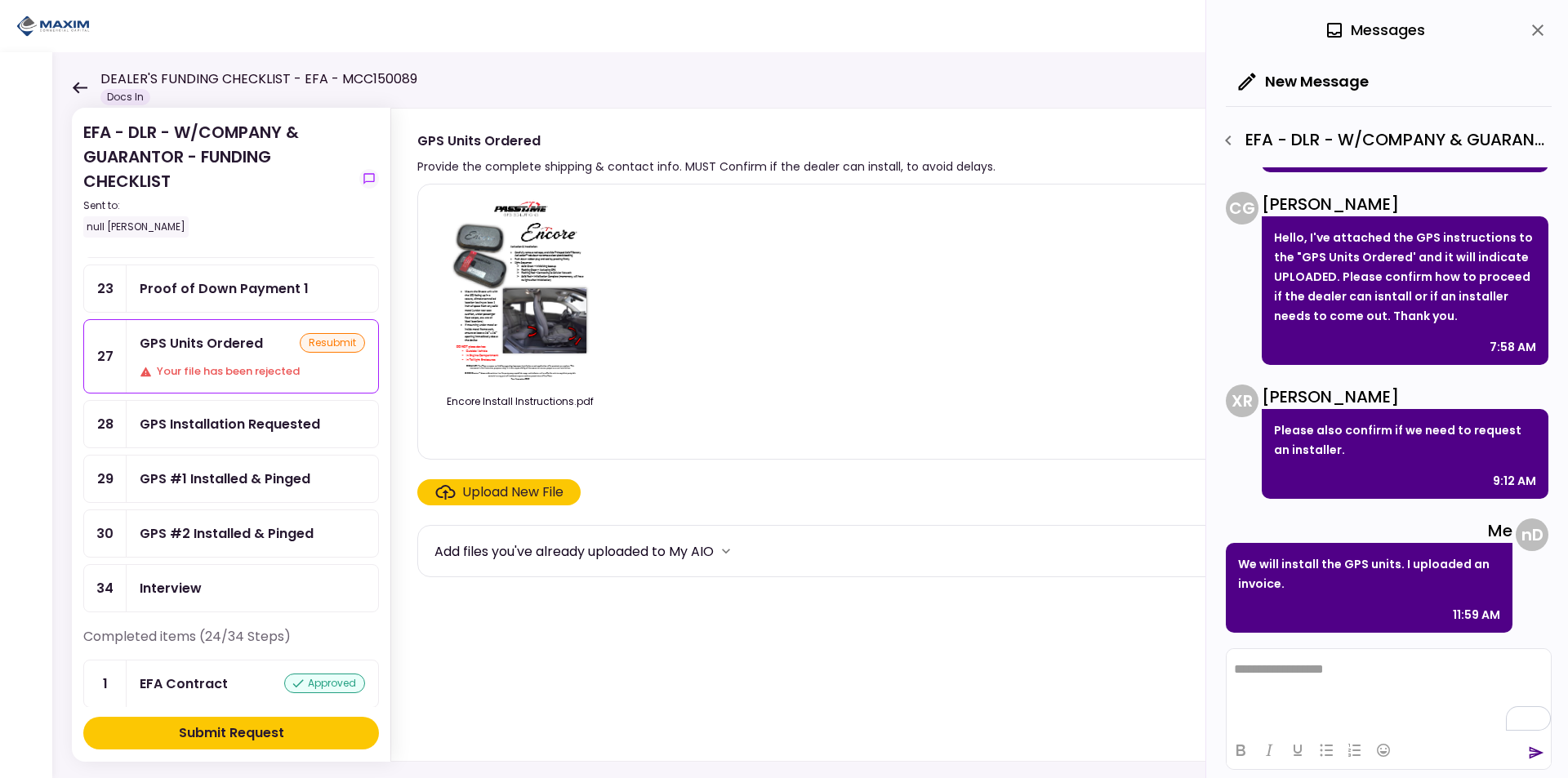
scroll to position [245, 0]
click at [209, 350] on div "GPS Units Ordered" at bounding box center [201, 343] width 123 height 21
click at [202, 420] on div "GPS Installation Requested" at bounding box center [230, 423] width 180 height 21
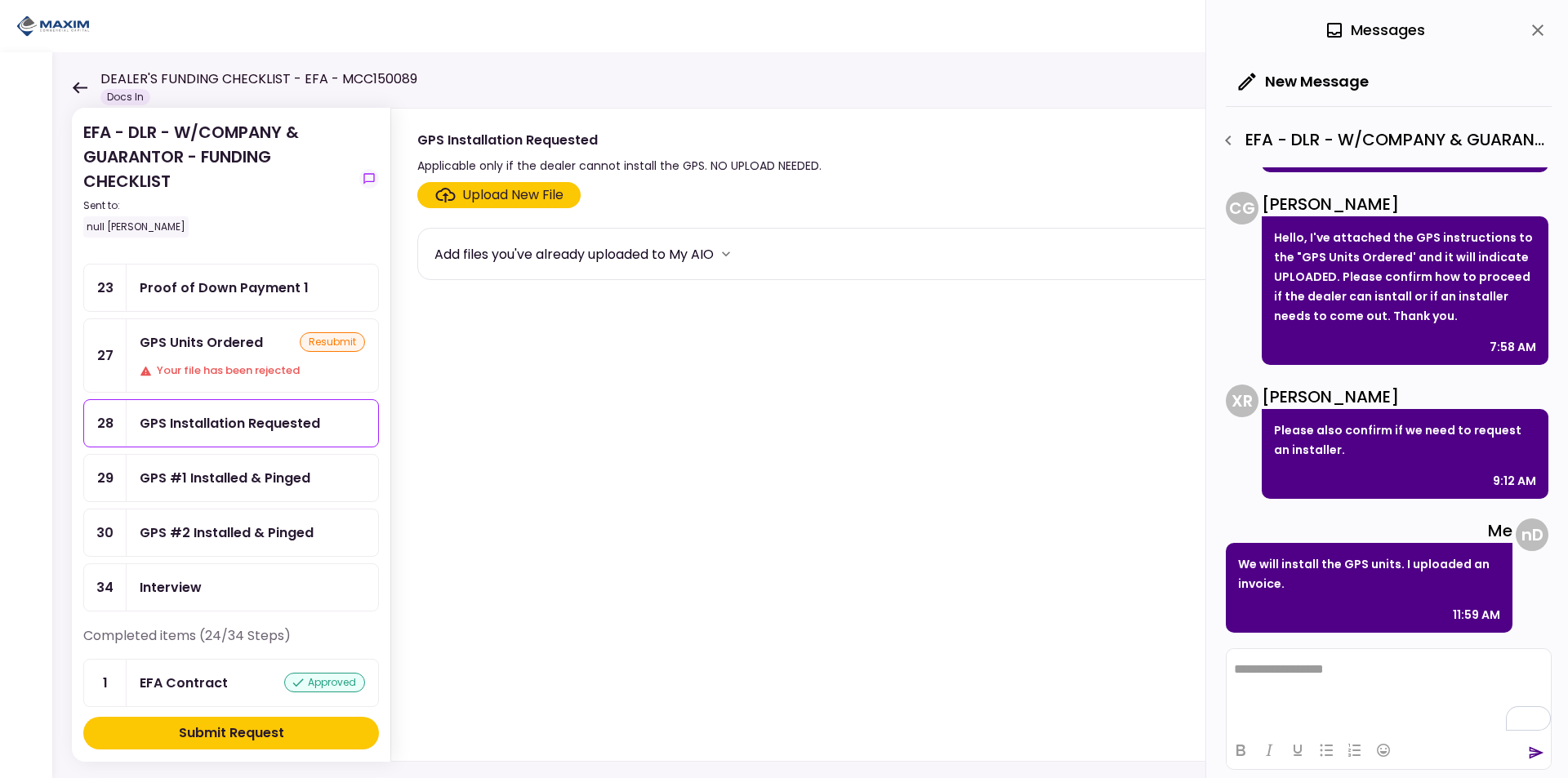
click at [260, 478] on div "GPS #1 Installed & Pinged" at bounding box center [225, 478] width 170 height 21
click at [306, 540] on div "GPS #2 Installed & Pinged" at bounding box center [227, 533] width 174 height 21
click at [250, 583] on div "Interview" at bounding box center [252, 588] width 225 height 21
